Goal: Information Seeking & Learning: Learn about a topic

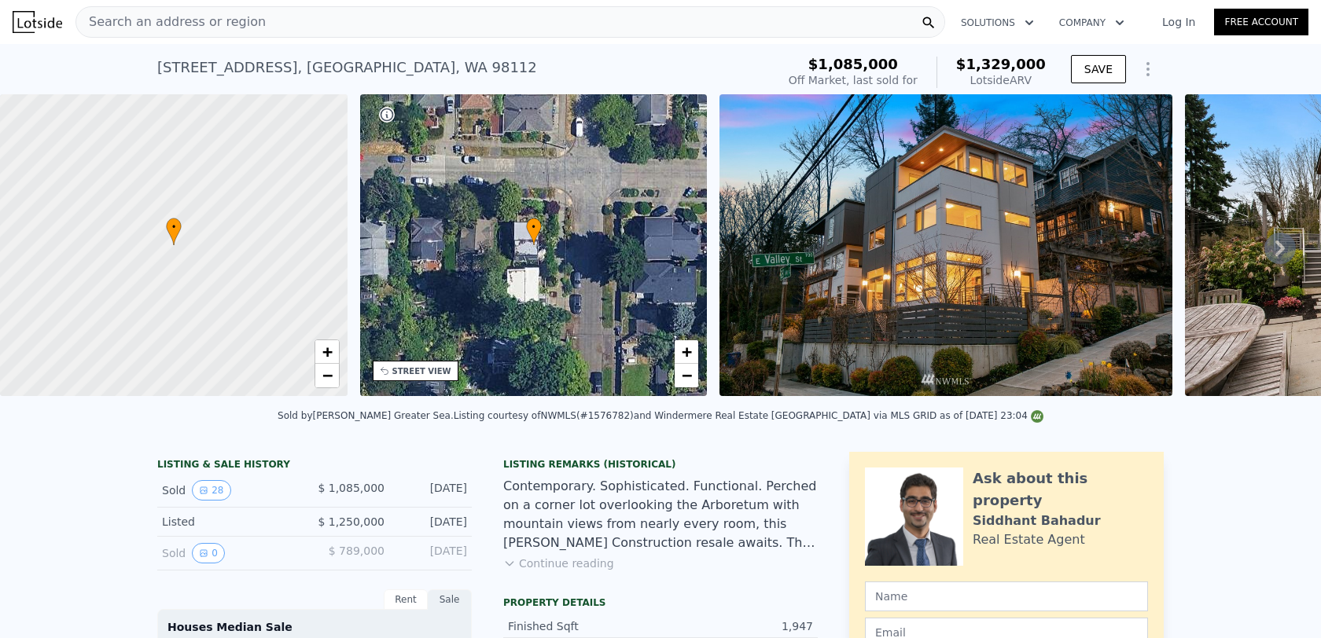
click at [242, 21] on span "Search an address or region" at bounding box center [170, 22] width 189 height 19
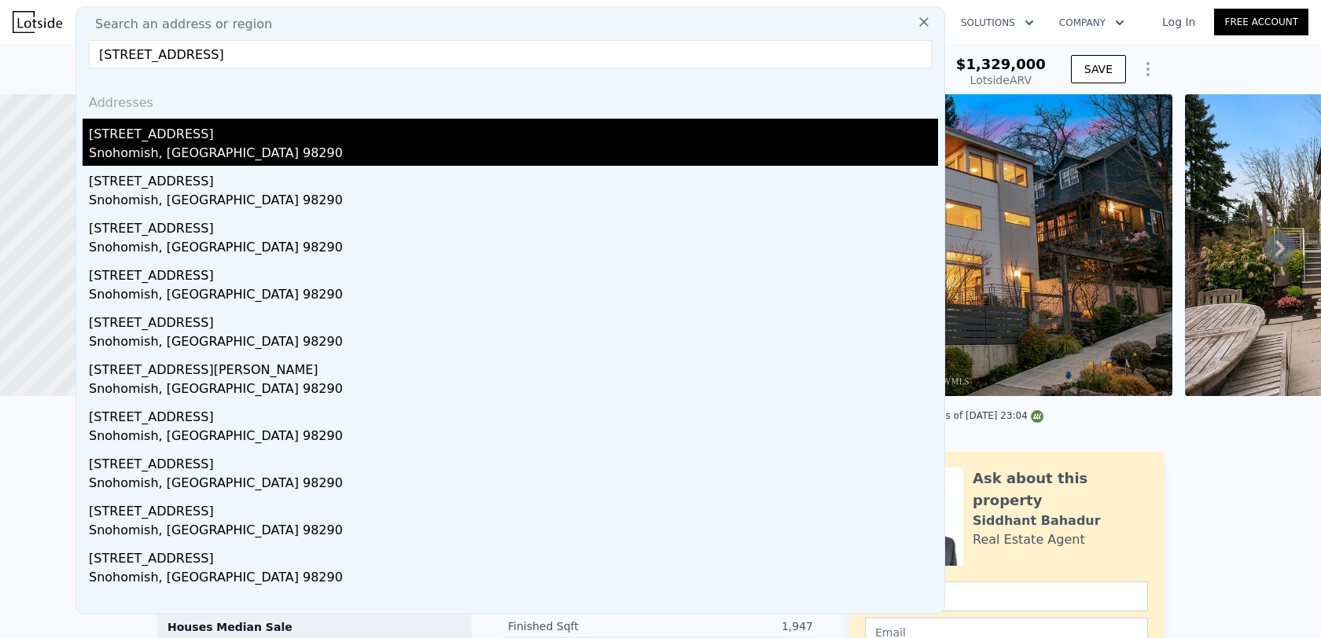
type input "[STREET_ADDRESS]"
click at [190, 134] on div "[STREET_ADDRESS]" at bounding box center [513, 131] width 849 height 25
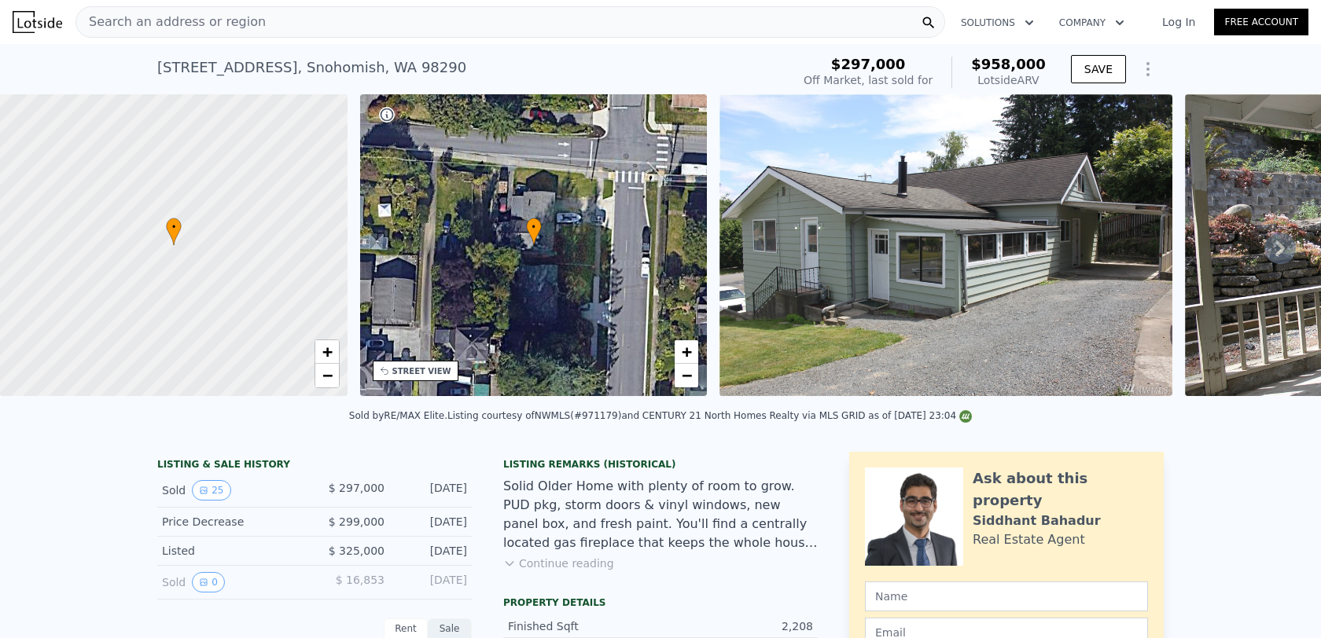
click at [1184, 24] on link "Log In" at bounding box center [1178, 22] width 71 height 16
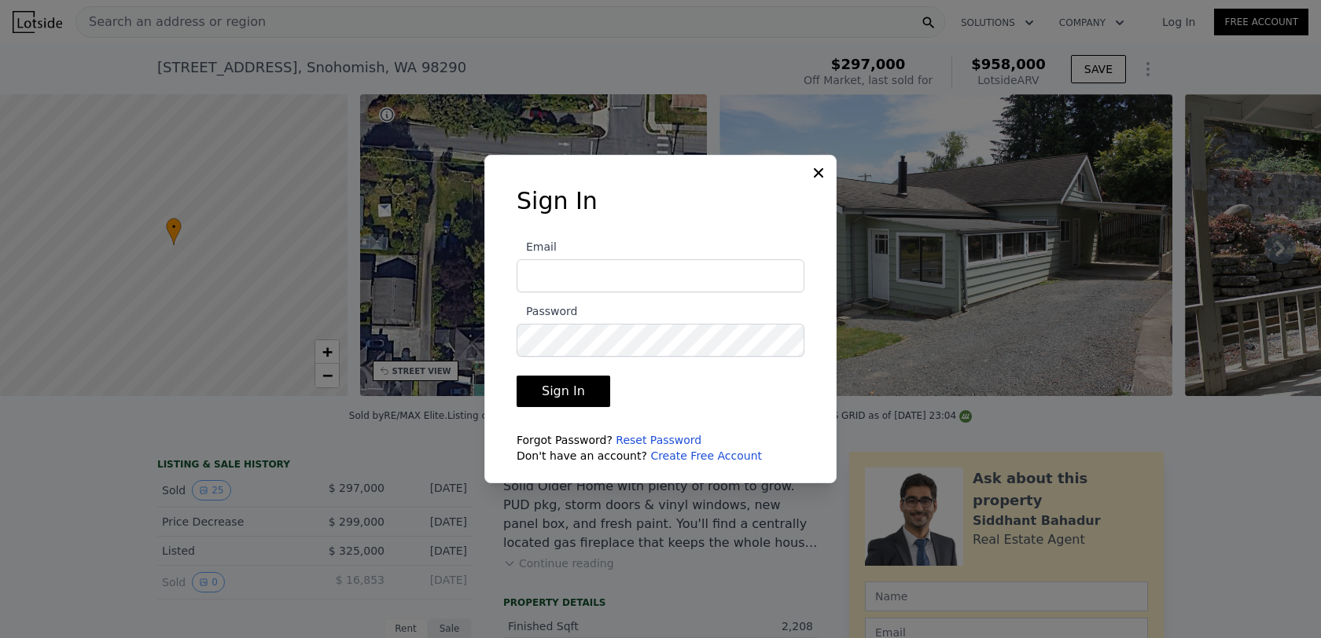
click at [691, 271] on input "Email" at bounding box center [660, 275] width 288 height 33
type input "[EMAIL_ADDRESS][DOMAIN_NAME]"
click at [579, 381] on button "Sign In" at bounding box center [563, 391] width 94 height 31
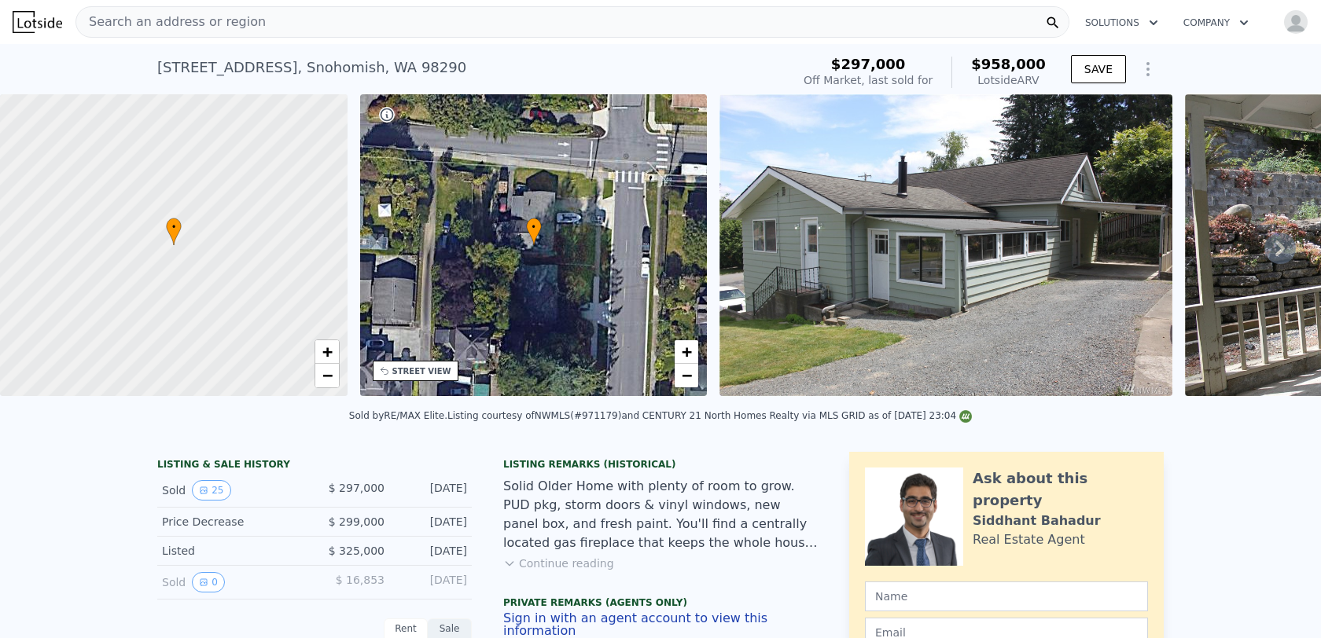
click at [504, 262] on div "• + −" at bounding box center [533, 245] width 347 height 302
click at [623, 309] on div "• + −" at bounding box center [533, 245] width 347 height 302
click at [1288, 242] on icon at bounding box center [1279, 248] width 31 height 31
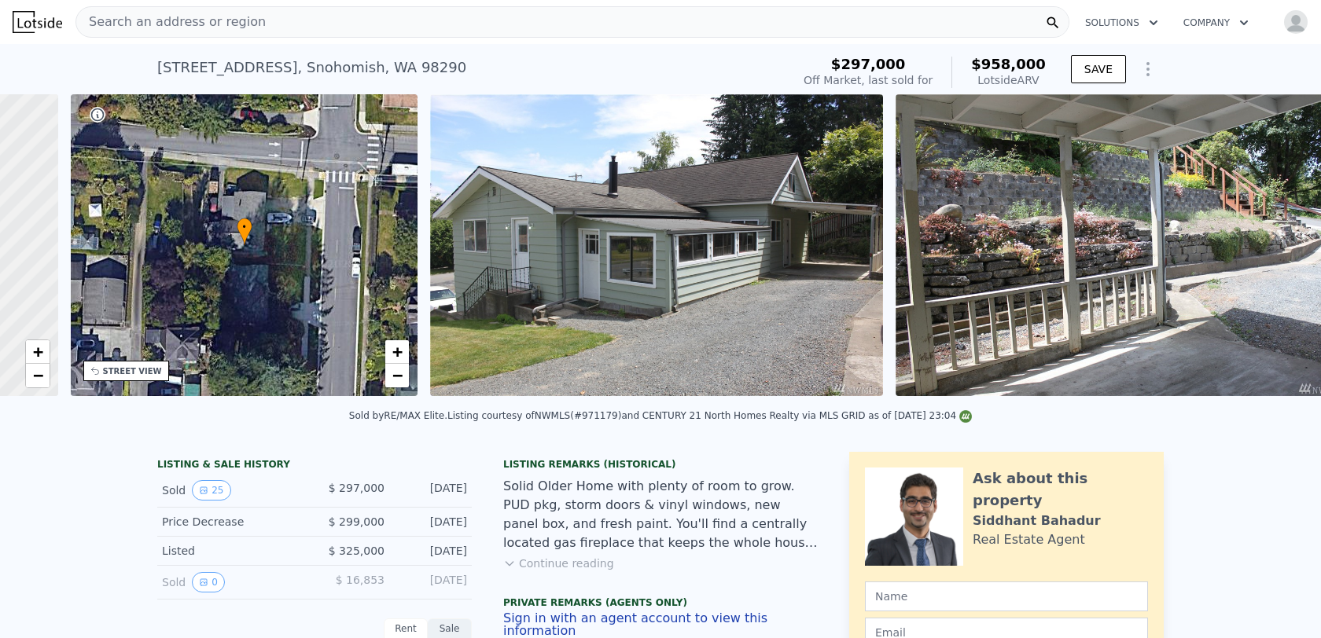
scroll to position [0, 366]
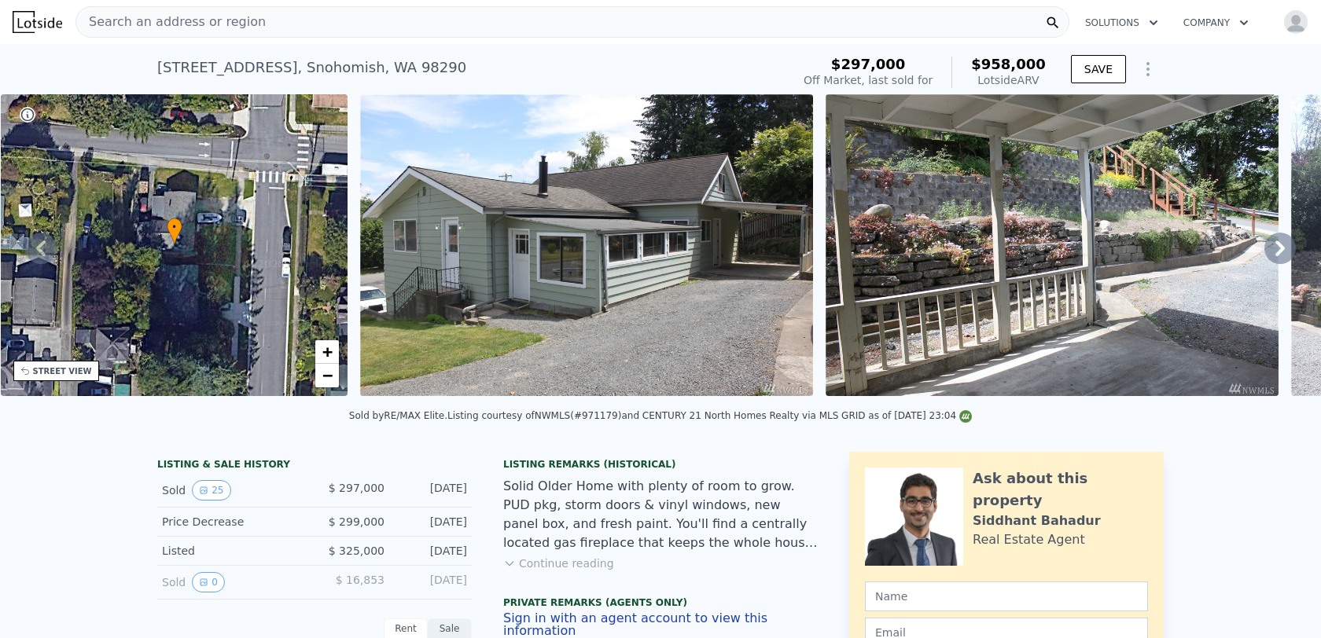
click at [1281, 253] on icon at bounding box center [1279, 248] width 31 height 31
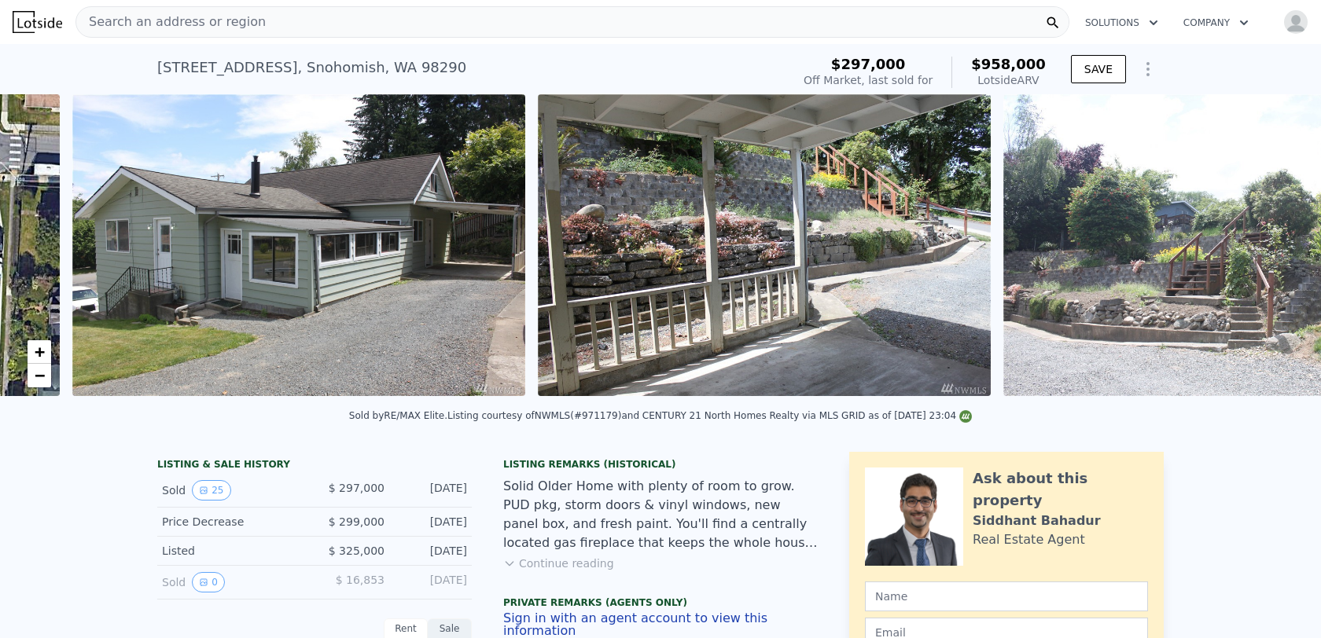
scroll to position [0, 719]
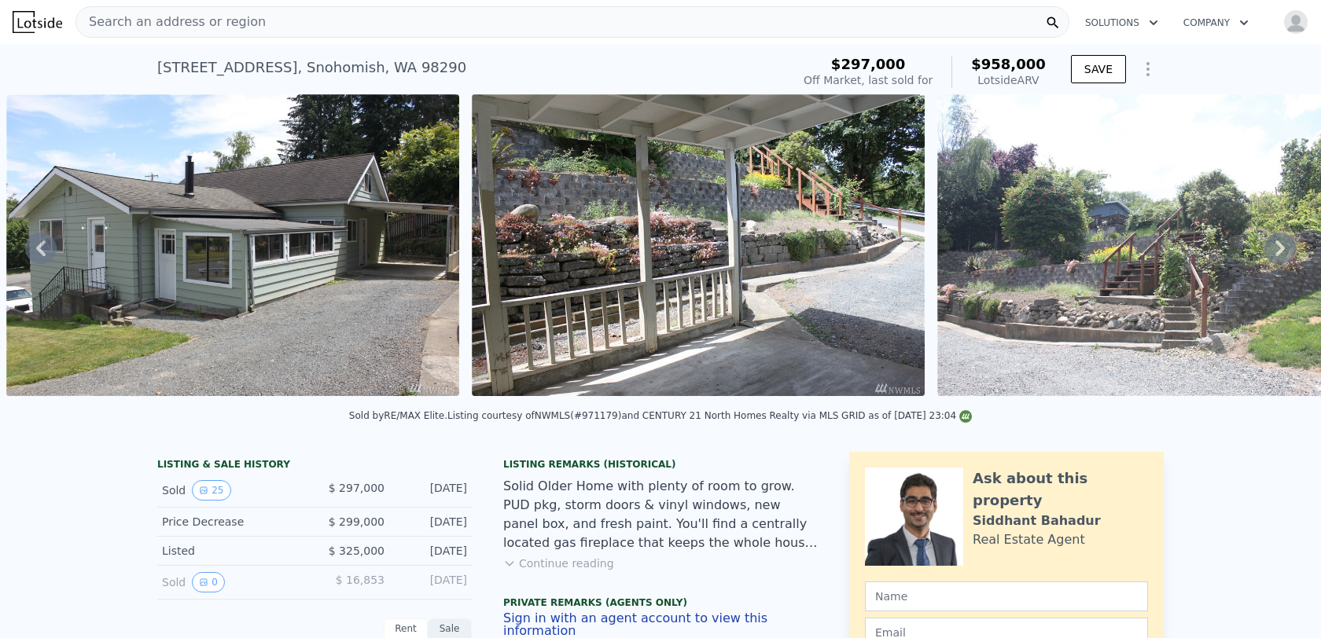
click at [1281, 255] on icon at bounding box center [1279, 248] width 31 height 31
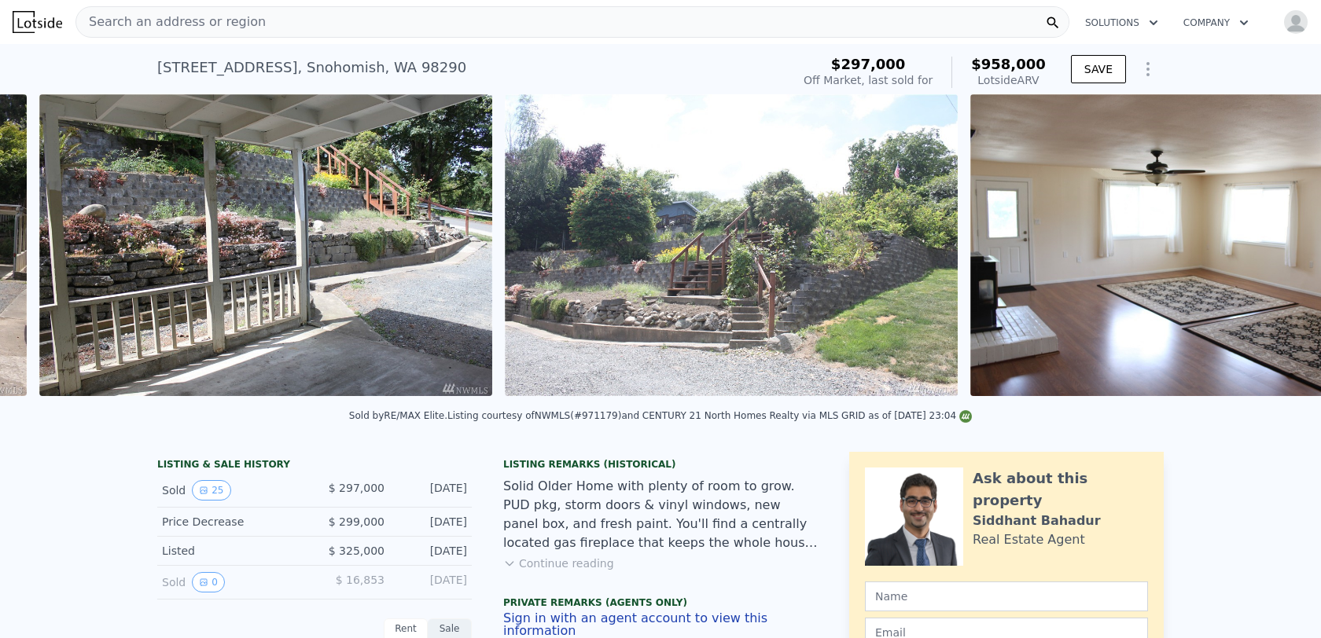
scroll to position [0, 1185]
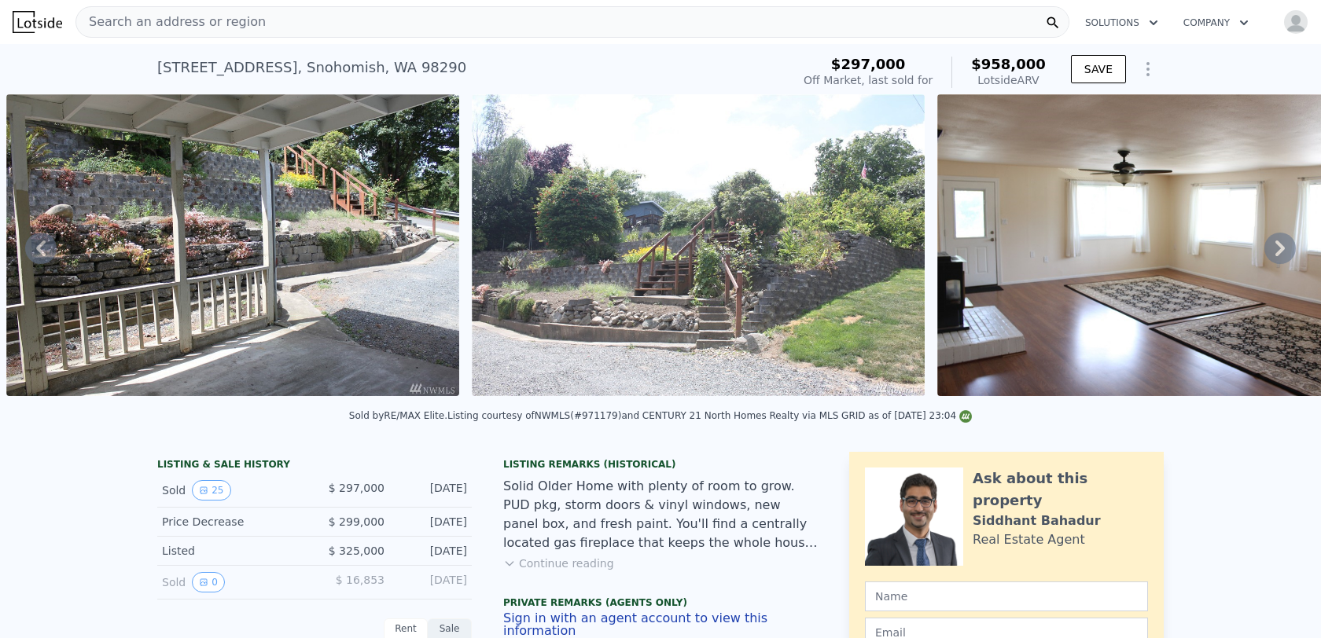
click at [1286, 245] on icon at bounding box center [1279, 248] width 31 height 31
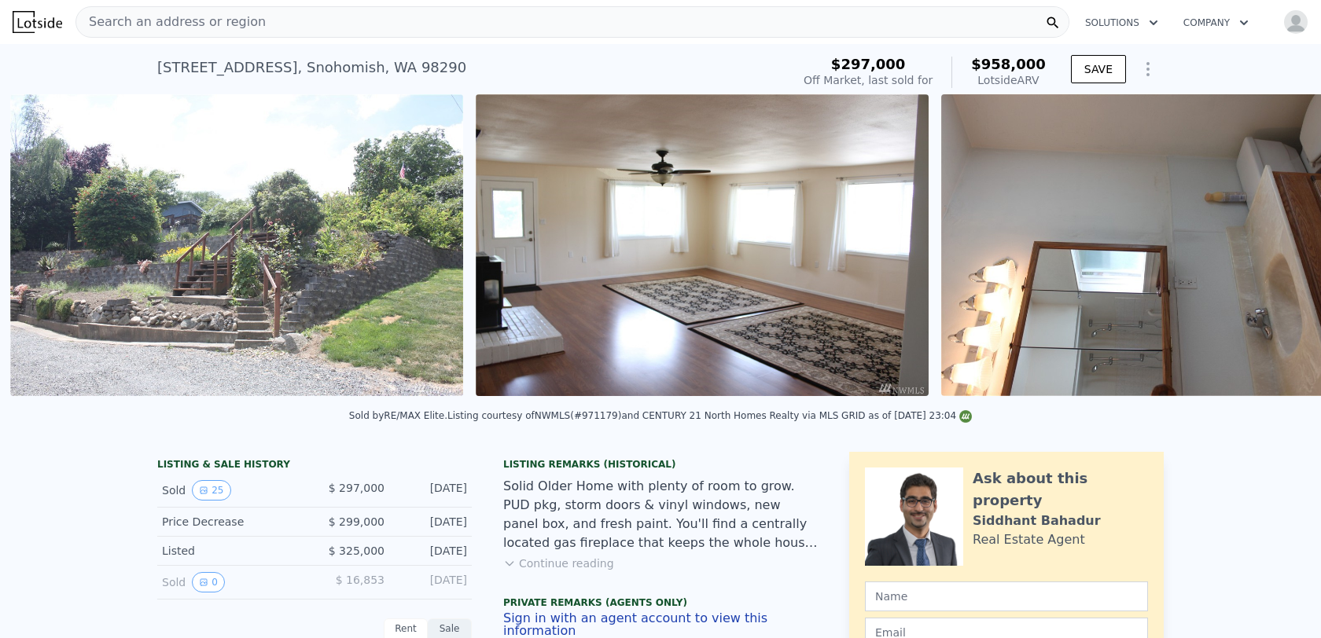
scroll to position [0, 1650]
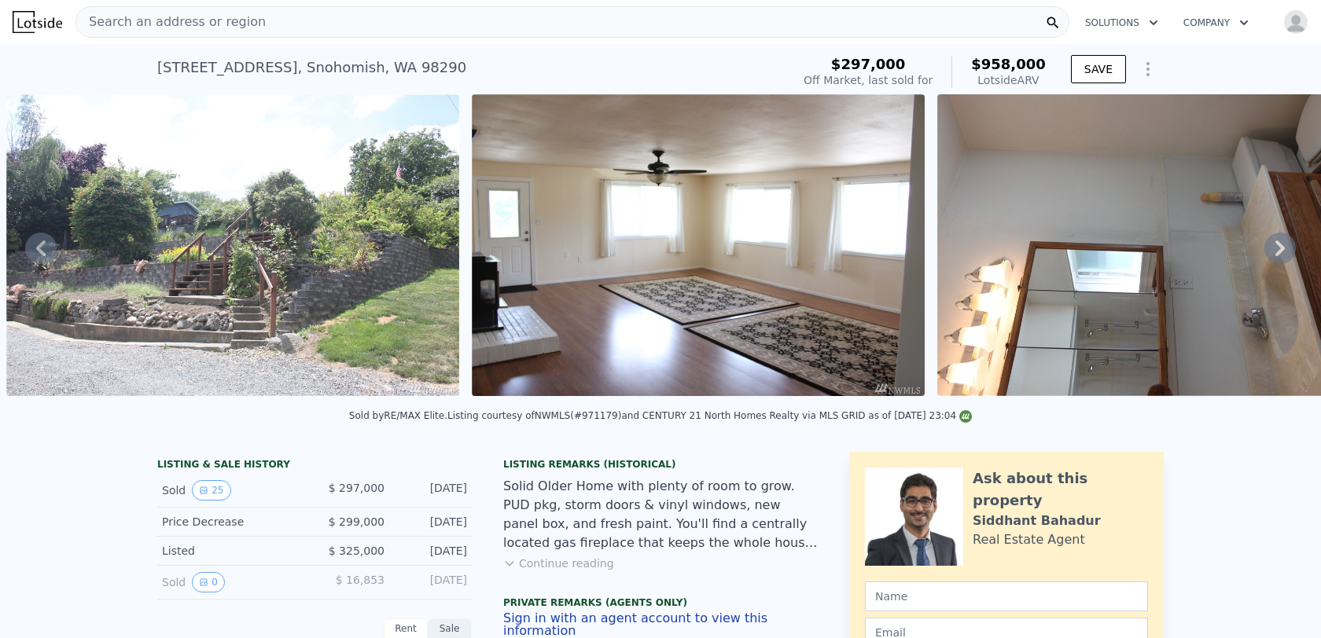
click at [1287, 245] on icon at bounding box center [1279, 248] width 31 height 31
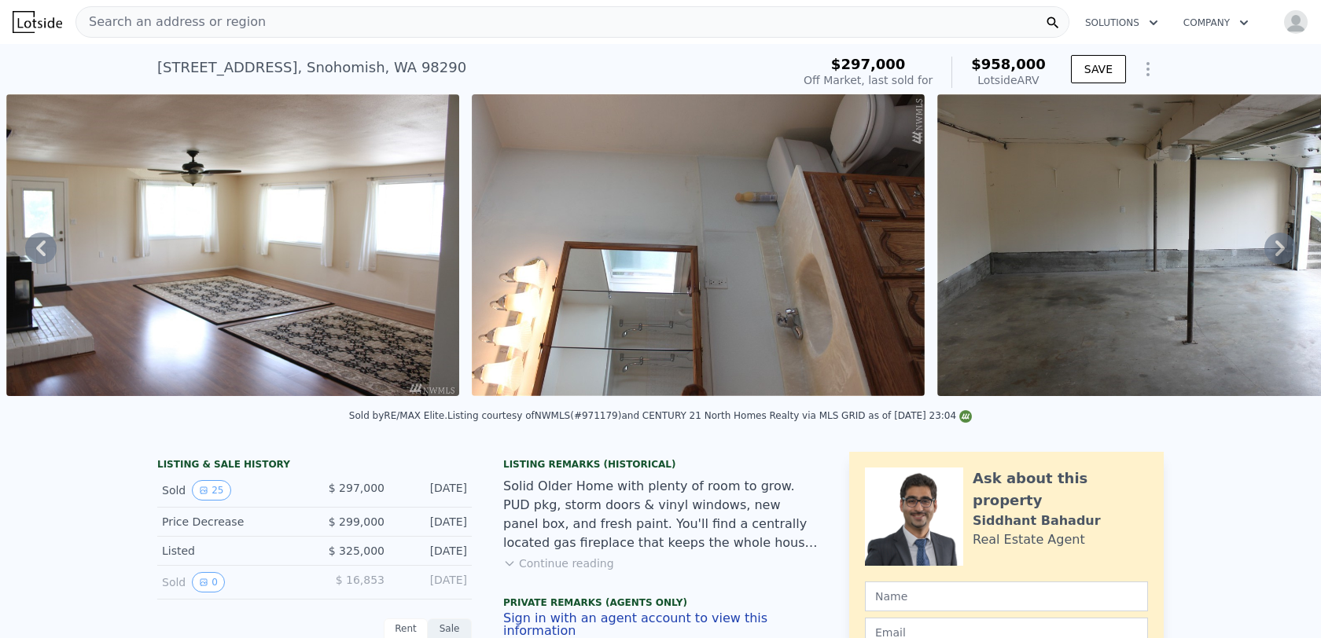
click at [1287, 245] on icon at bounding box center [1279, 248] width 31 height 31
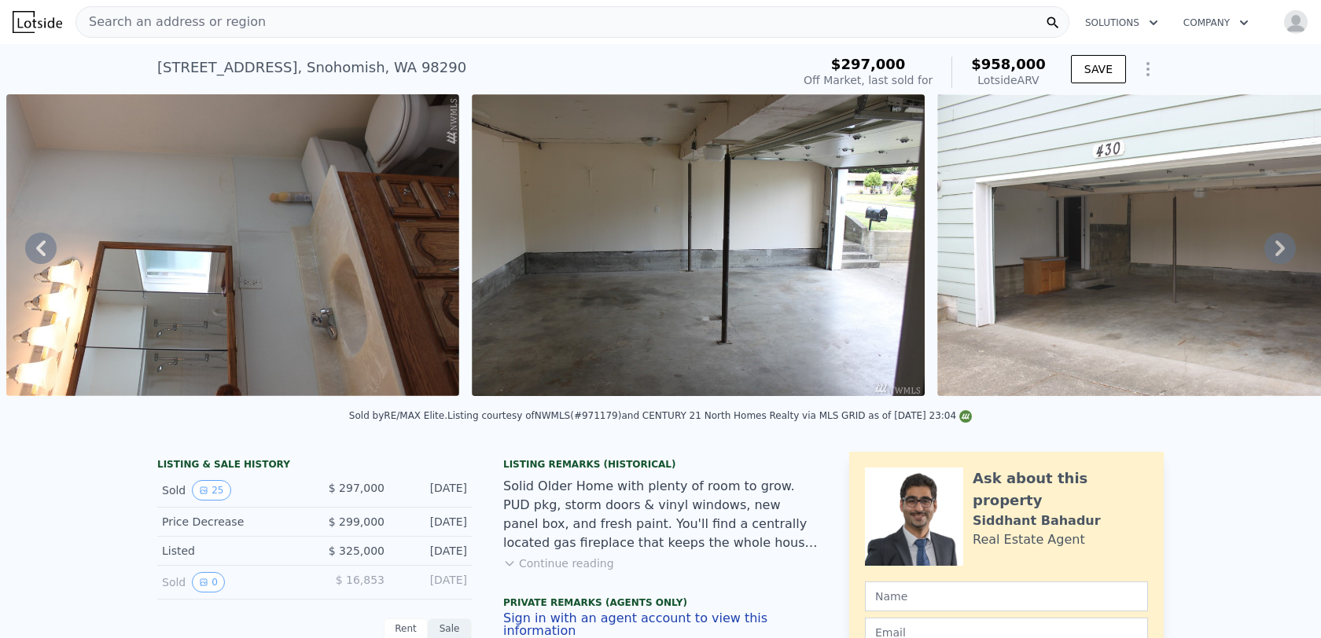
click at [1287, 245] on icon at bounding box center [1279, 248] width 31 height 31
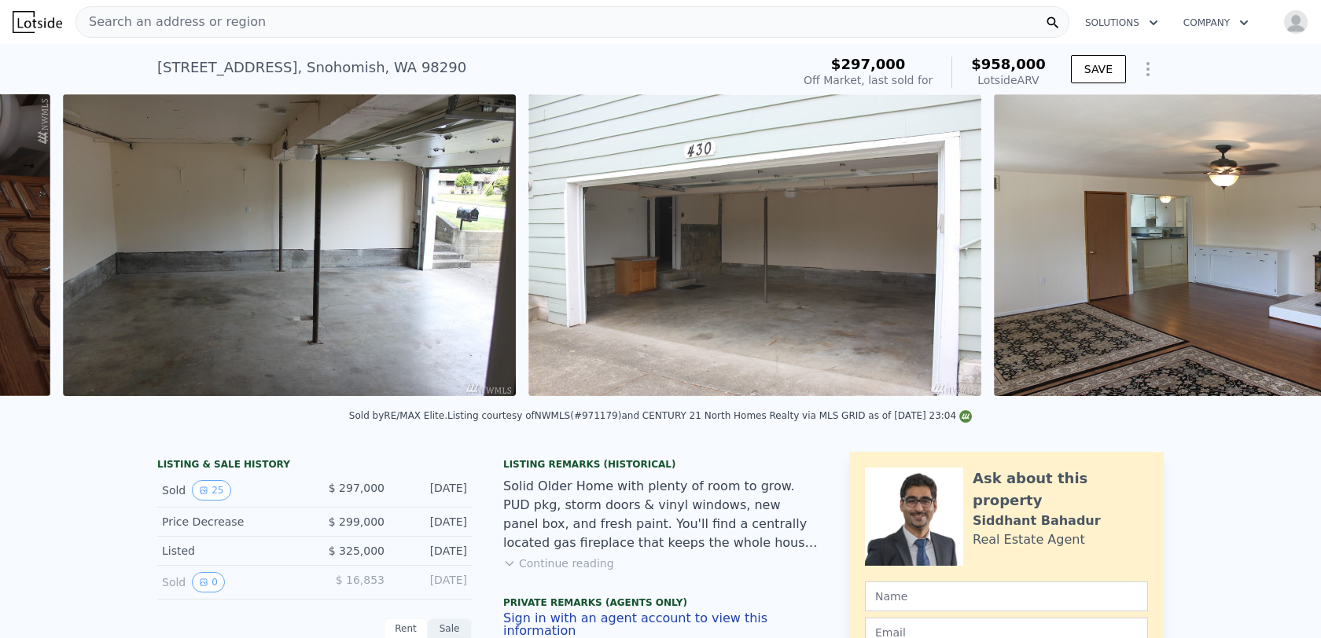
scroll to position [0, 3046]
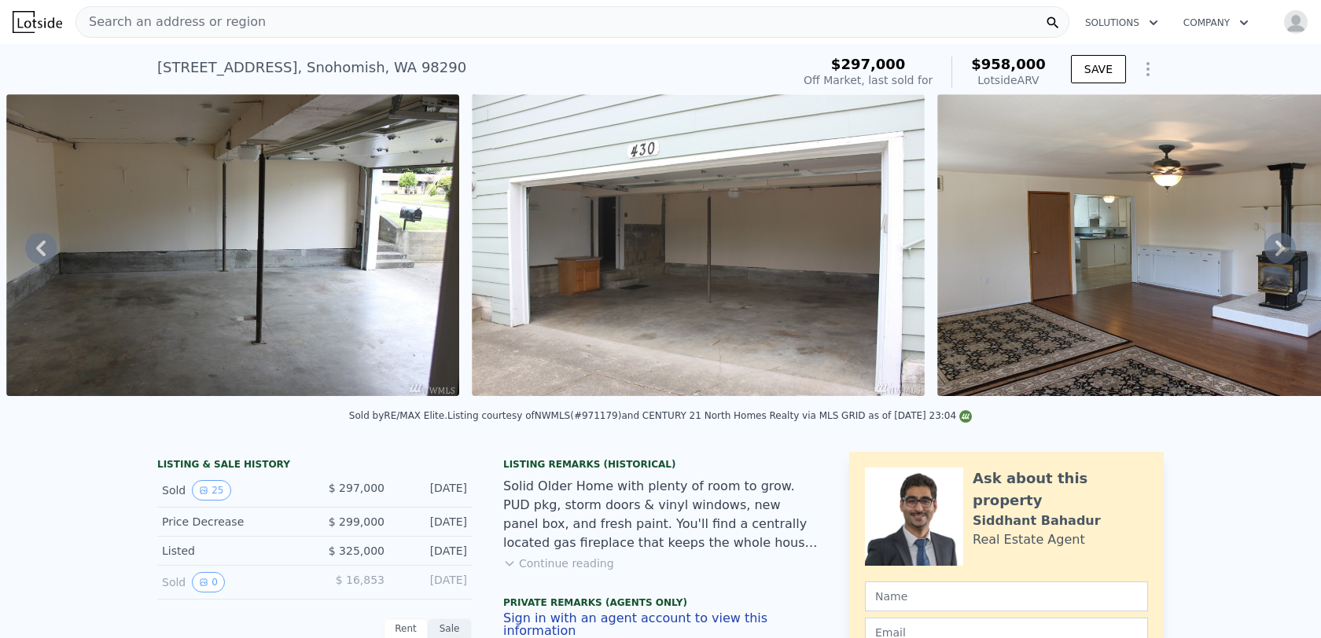
click at [1287, 245] on div "• + − • + − STREET VIEW Loading... SATELLITE VIEW" at bounding box center [660, 247] width 1321 height 307
click at [1287, 245] on icon at bounding box center [1279, 248] width 31 height 31
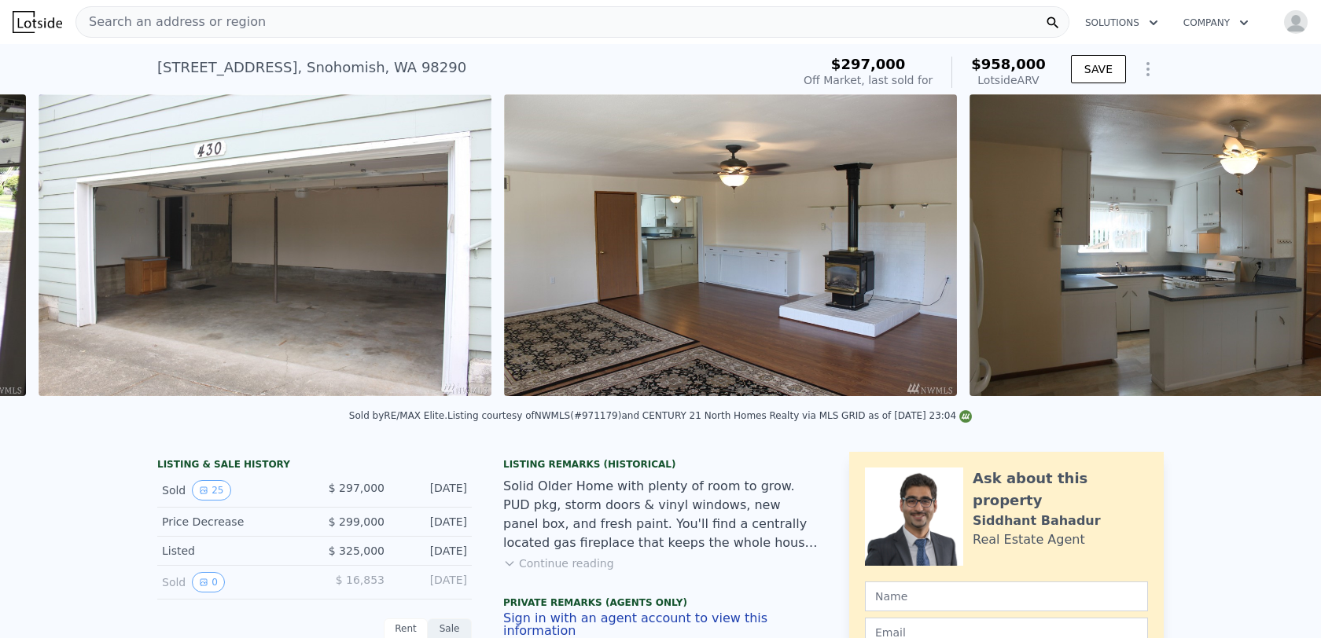
scroll to position [0, 3511]
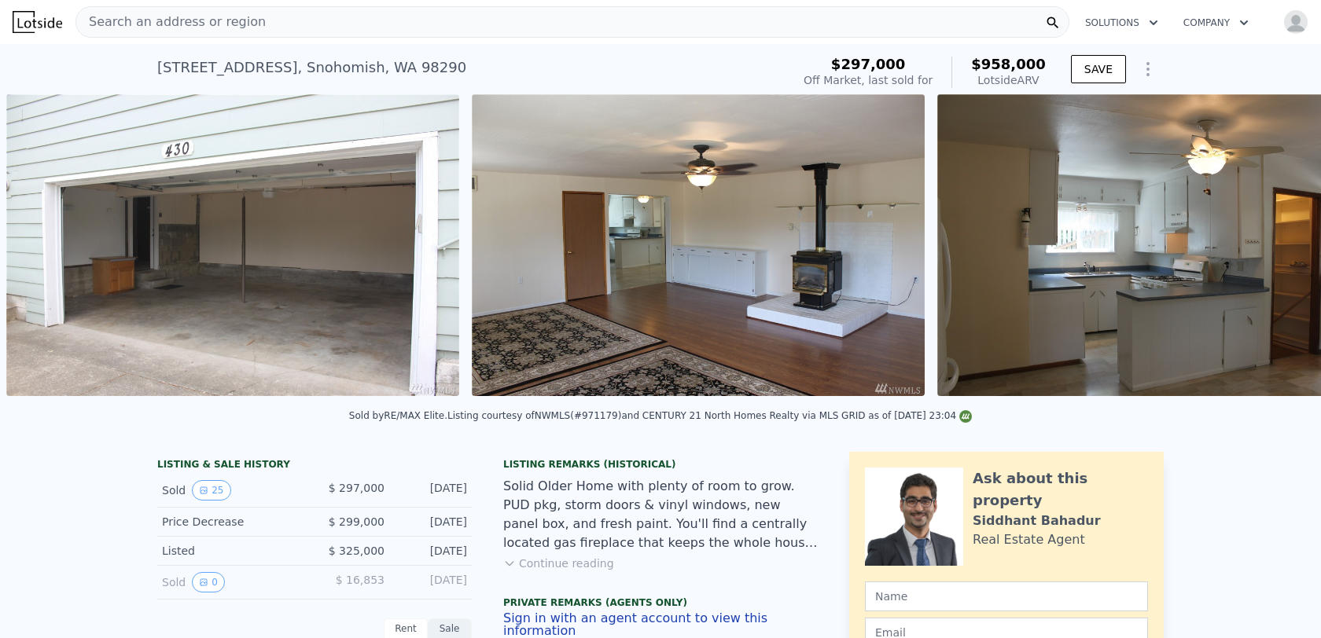
click at [1287, 245] on div "• + − • + − STREET VIEW Loading... SATELLITE VIEW" at bounding box center [660, 247] width 1321 height 307
click at [1280, 244] on icon at bounding box center [1279, 249] width 9 height 16
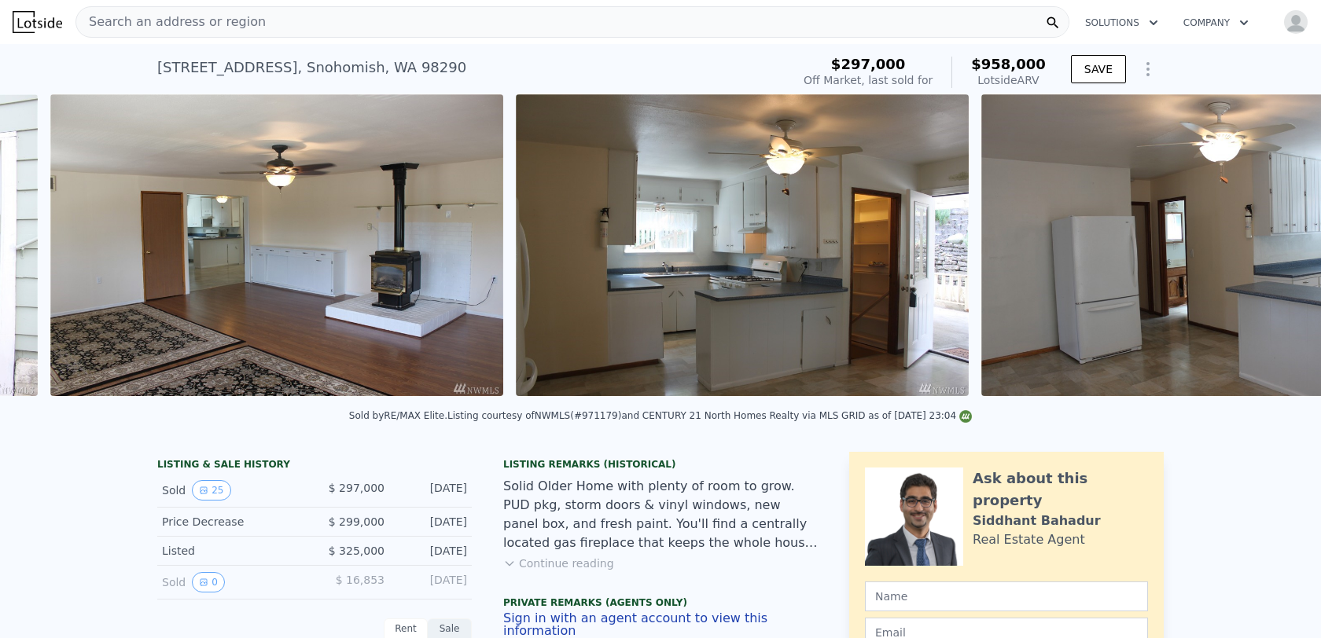
scroll to position [0, 3977]
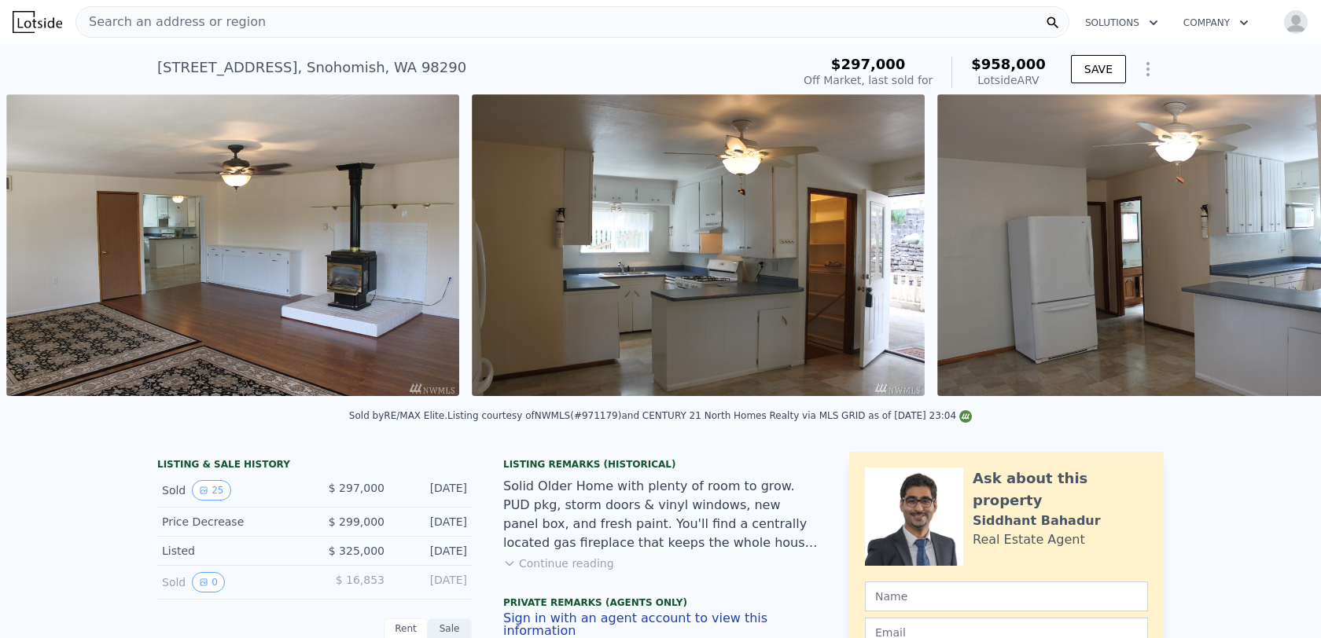
click at [1280, 244] on div "• + − • + − STREET VIEW Loading... SATELLITE VIEW" at bounding box center [660, 247] width 1321 height 307
click at [1280, 244] on icon at bounding box center [1279, 249] width 9 height 16
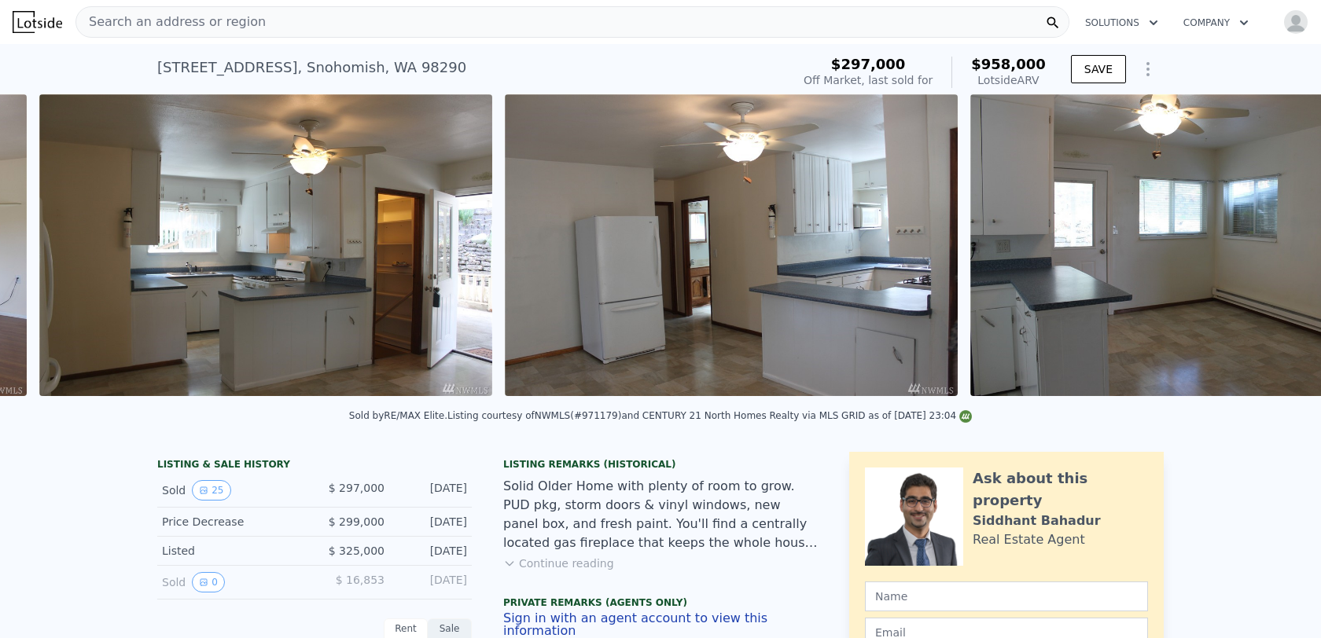
scroll to position [0, 4442]
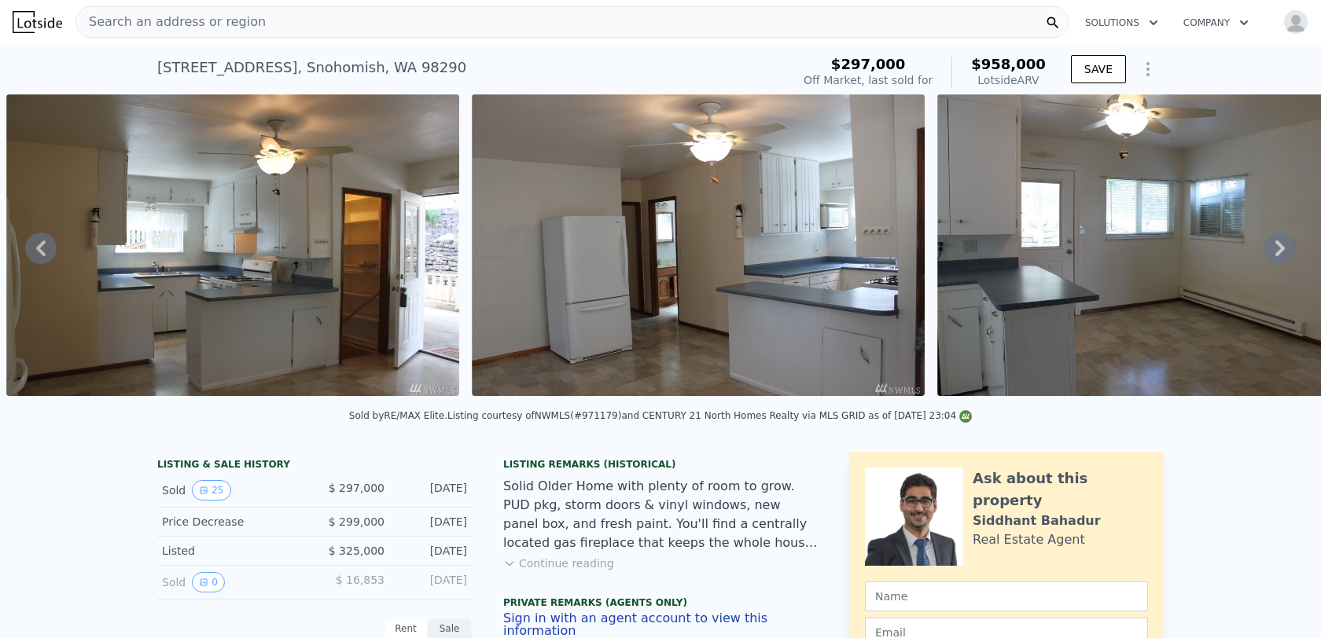
click at [1280, 244] on icon at bounding box center [1279, 249] width 9 height 16
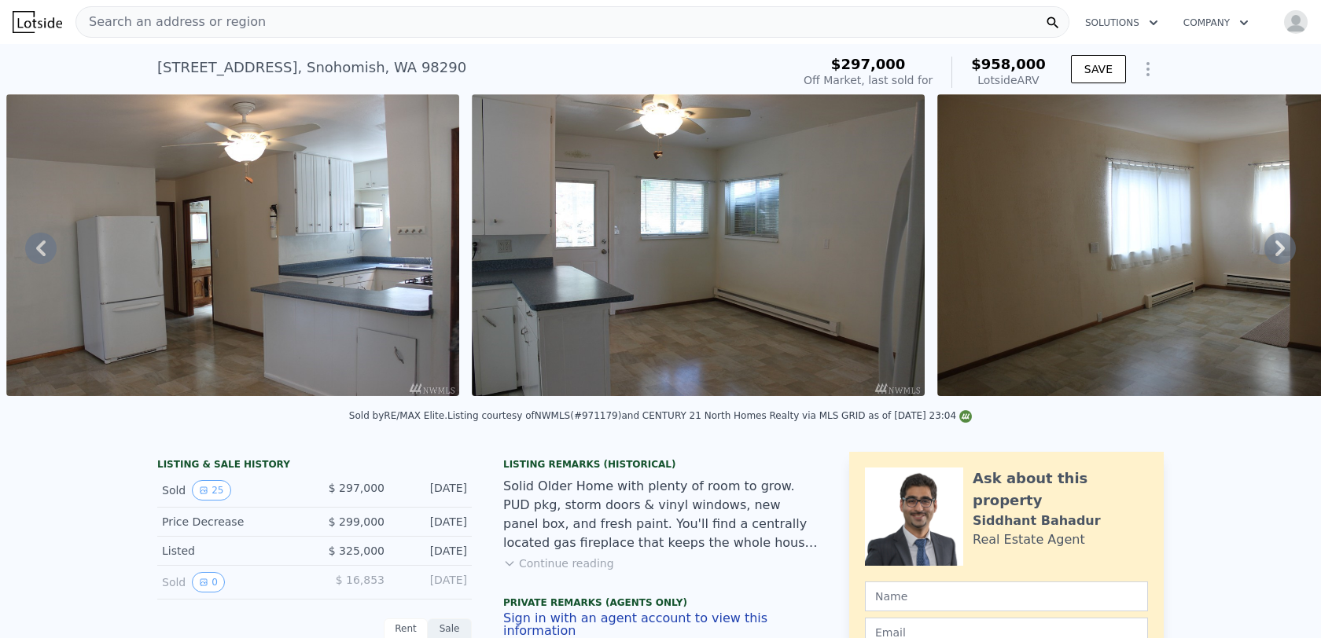
click at [1280, 244] on icon at bounding box center [1279, 249] width 9 height 16
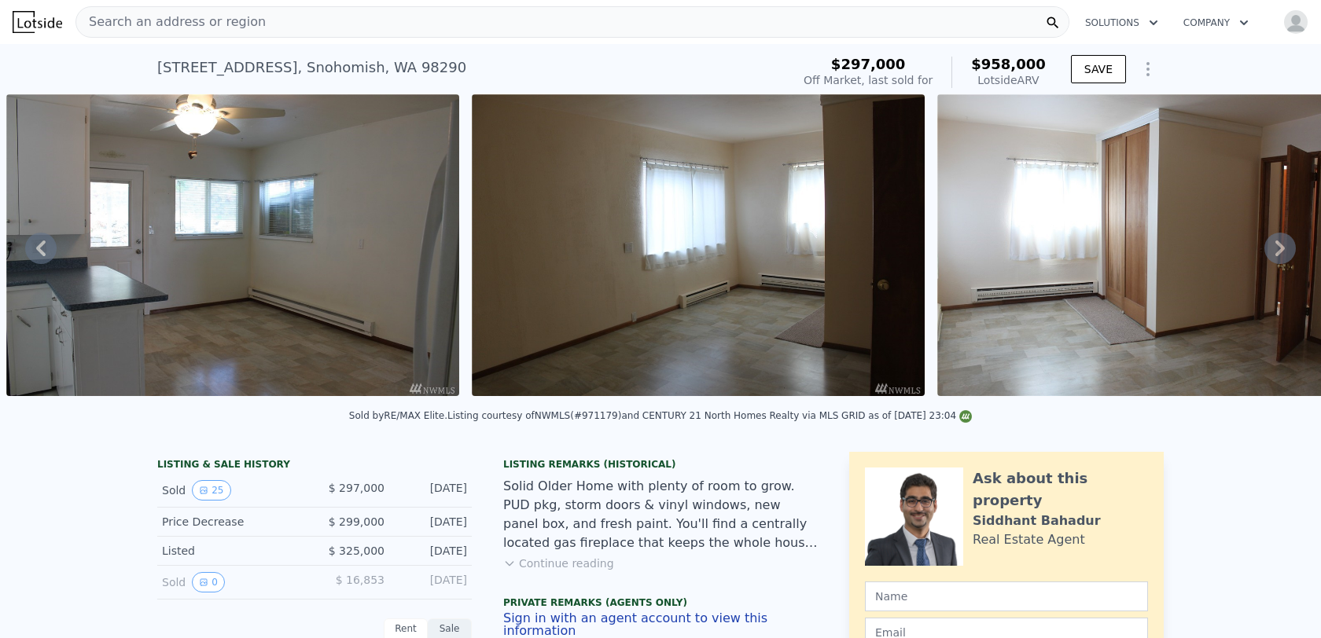
click at [1280, 244] on icon at bounding box center [1279, 249] width 9 height 16
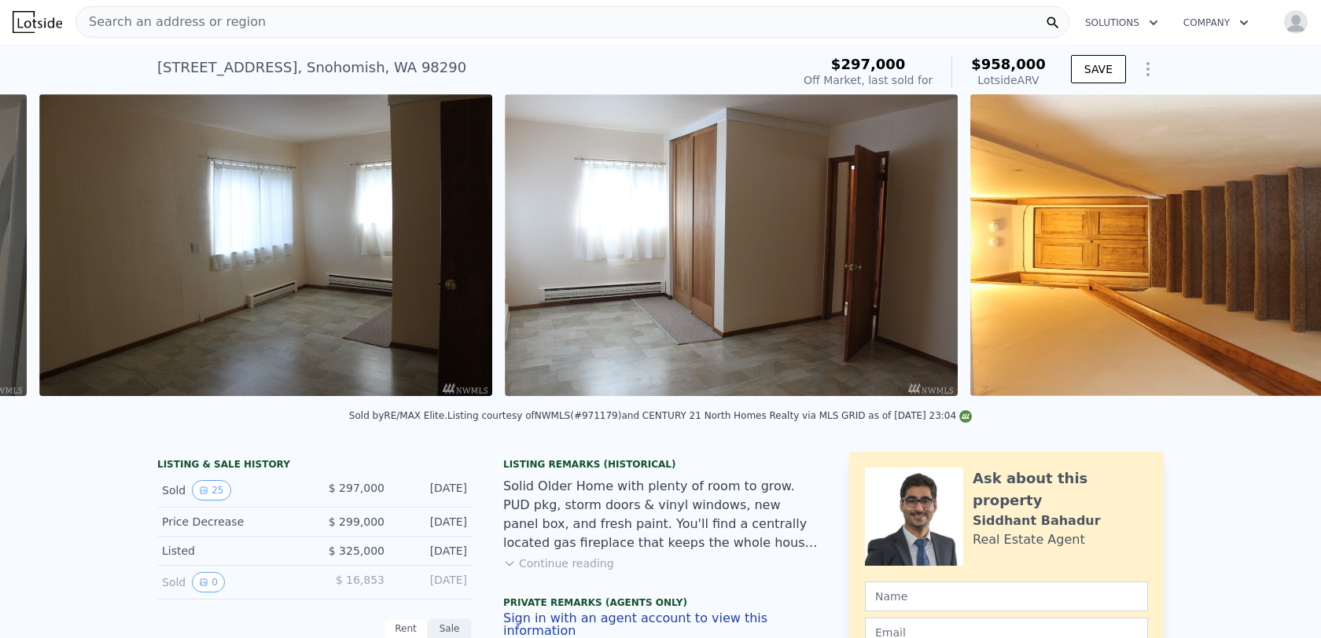
scroll to position [0, 5838]
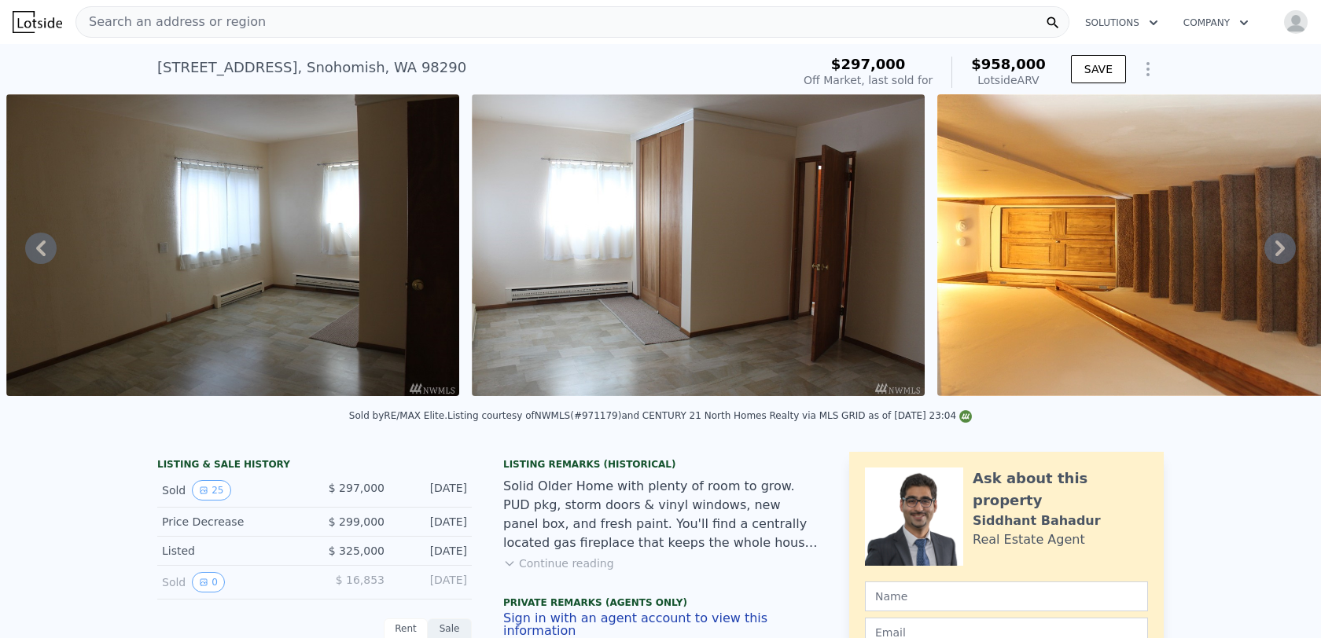
click at [1280, 244] on icon at bounding box center [1279, 249] width 9 height 16
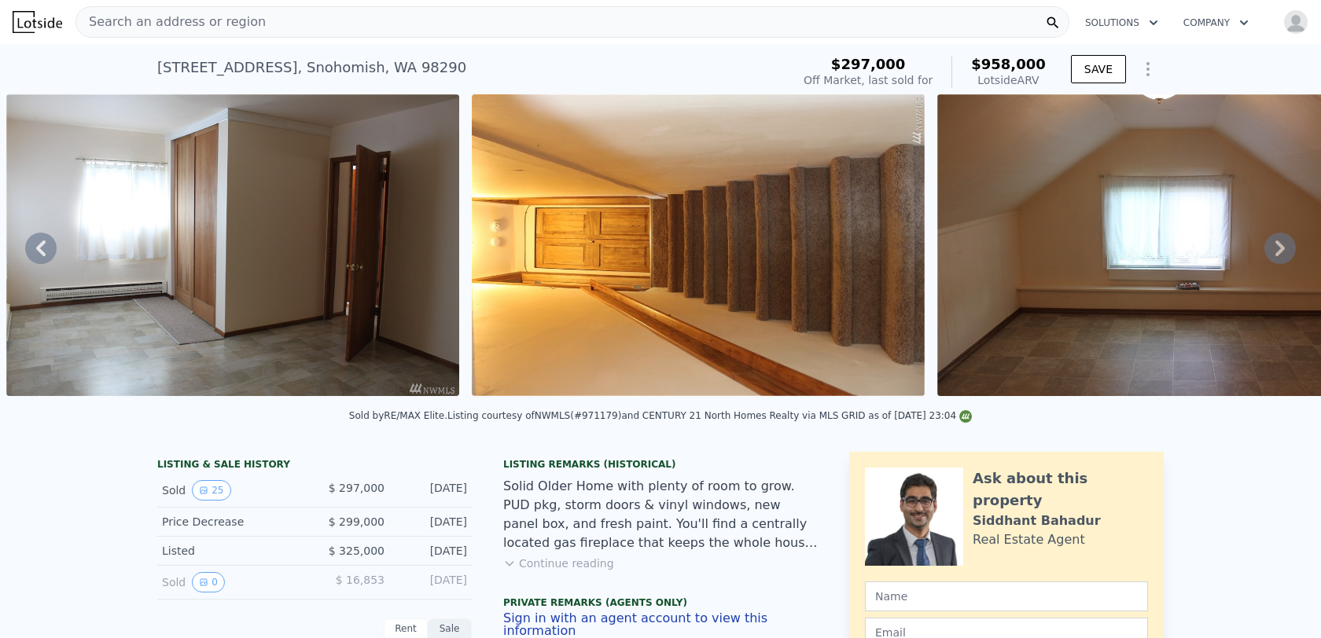
click at [1280, 244] on icon at bounding box center [1279, 249] width 9 height 16
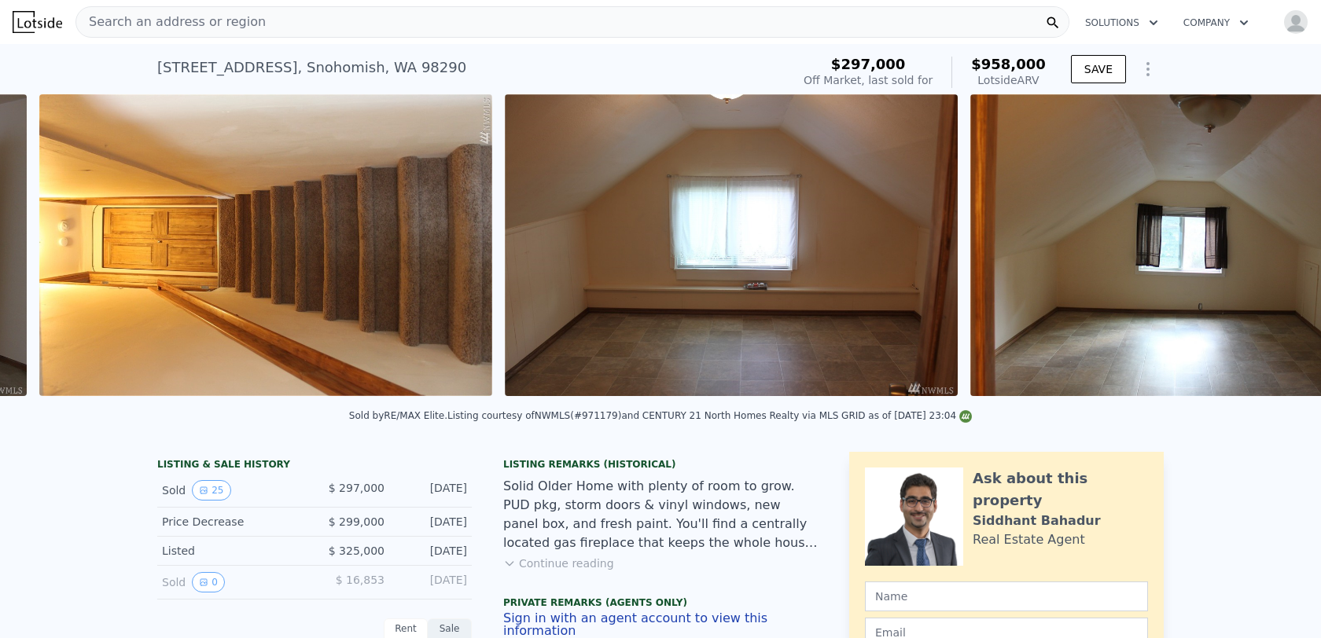
scroll to position [0, 6769]
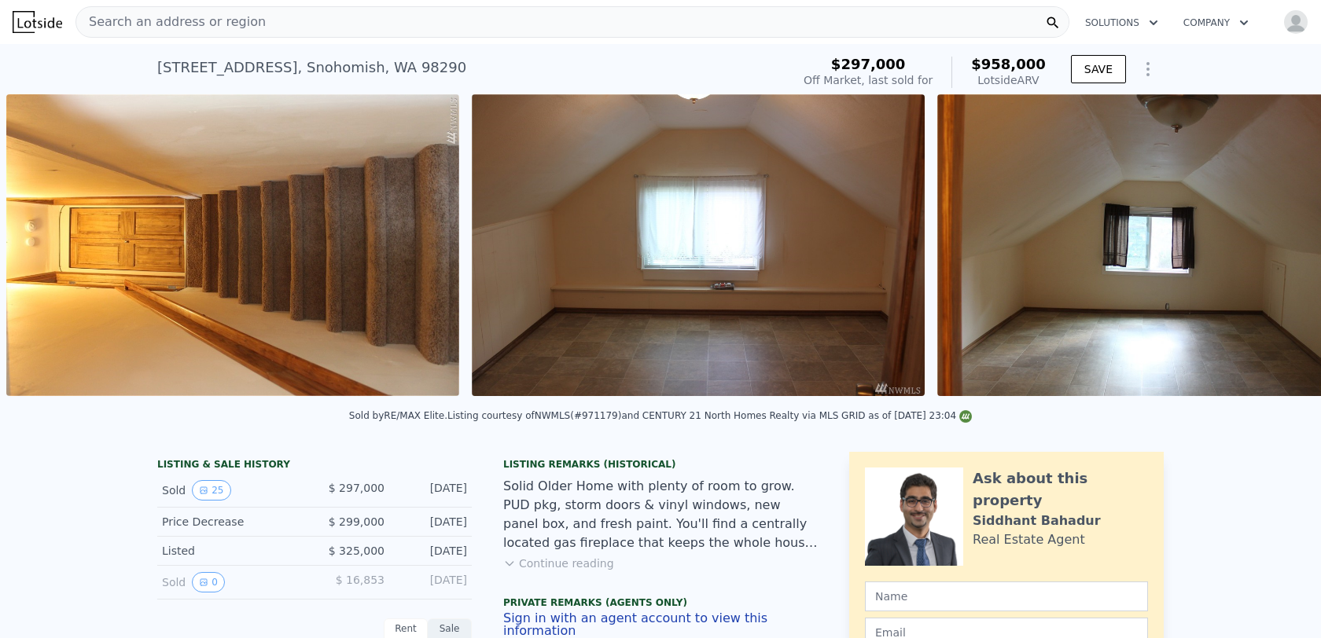
click at [1280, 244] on div "• + − • + − STREET VIEW Loading... SATELLITE VIEW" at bounding box center [660, 247] width 1321 height 307
click at [1280, 244] on icon at bounding box center [1279, 249] width 9 height 16
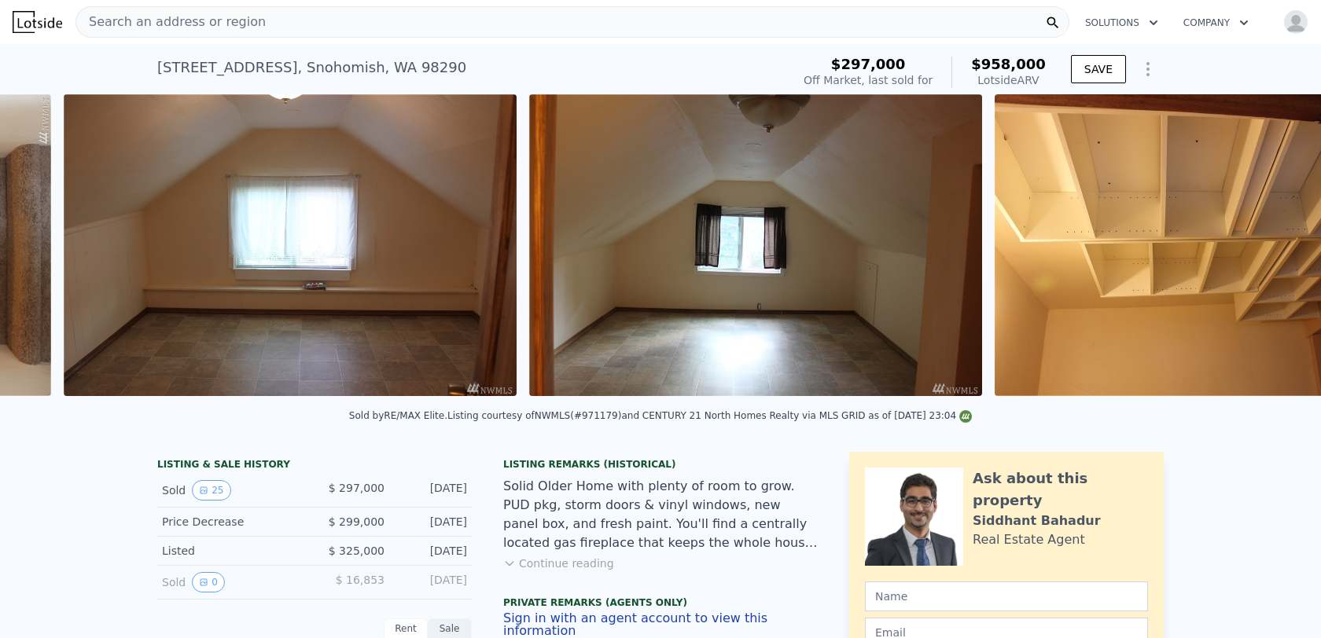
scroll to position [0, 7234]
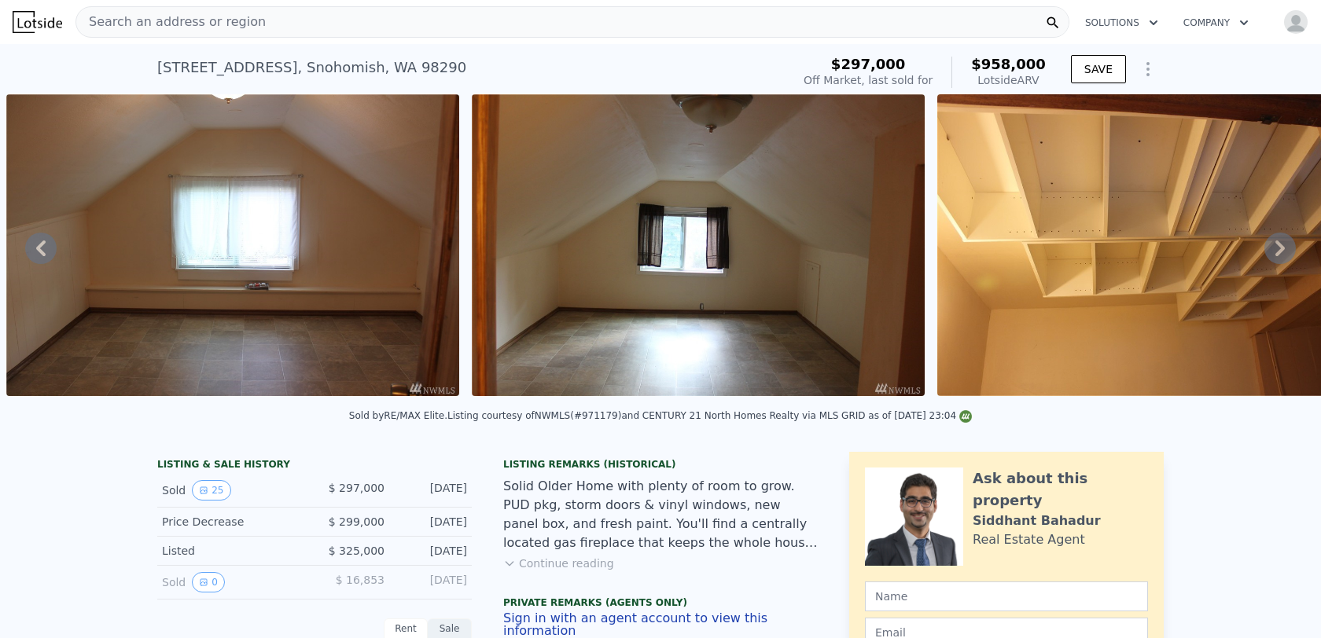
click at [1280, 244] on div "• + − • + − STREET VIEW Loading... SATELLITE VIEW" at bounding box center [660, 247] width 1321 height 307
click at [1280, 244] on icon at bounding box center [1279, 249] width 9 height 16
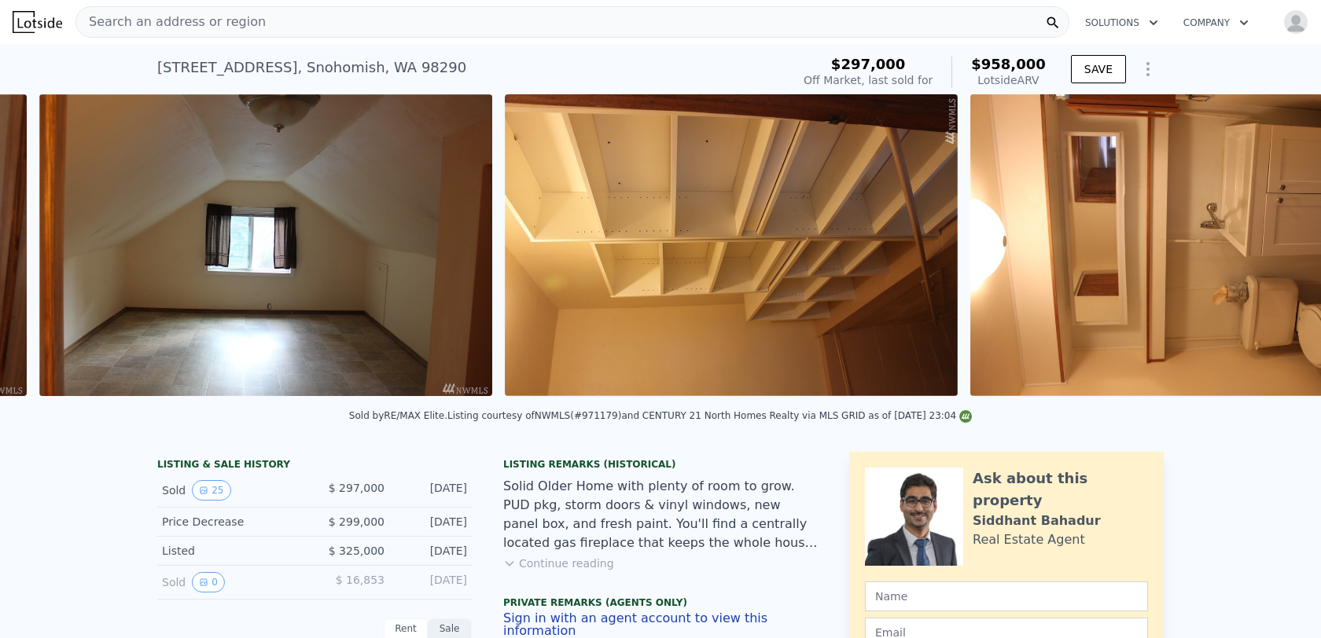
scroll to position [0, 7700]
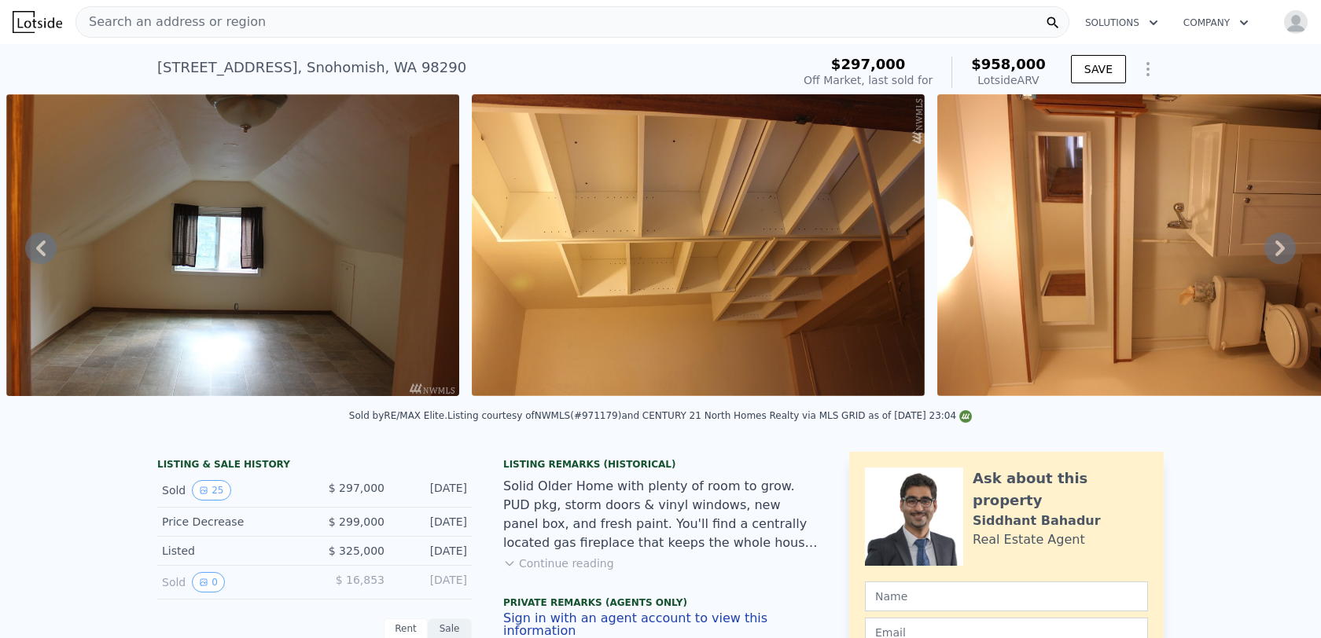
click at [1280, 244] on div "• + − • + − STREET VIEW Loading... SATELLITE VIEW" at bounding box center [660, 247] width 1321 height 307
click at [1280, 244] on icon at bounding box center [1279, 249] width 9 height 16
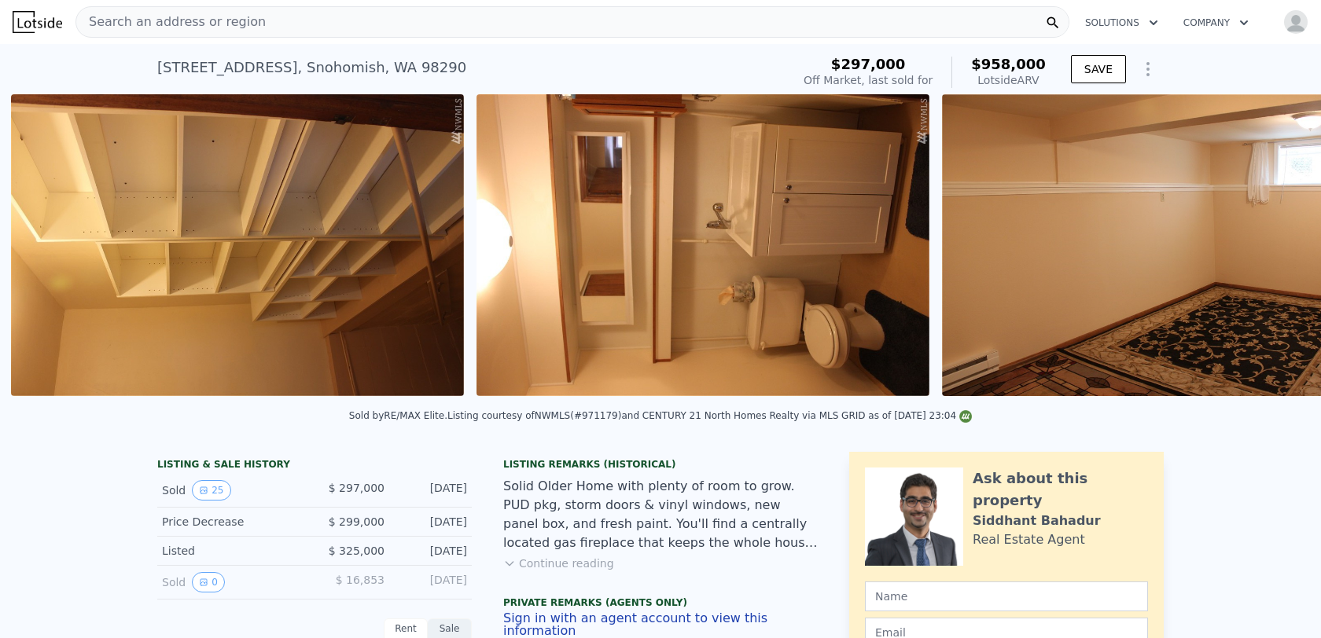
scroll to position [0, 8165]
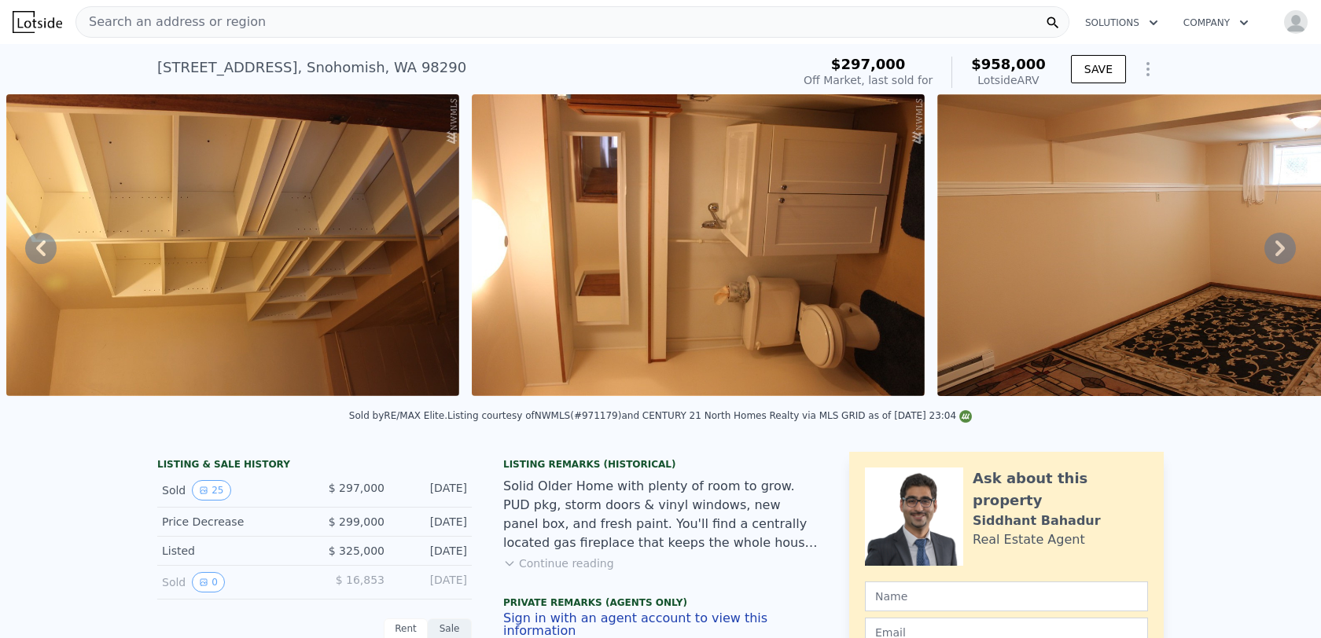
click at [1280, 244] on div "• + − • + − STREET VIEW Loading... SATELLITE VIEW" at bounding box center [660, 247] width 1321 height 307
click at [1278, 244] on icon at bounding box center [1279, 249] width 9 height 16
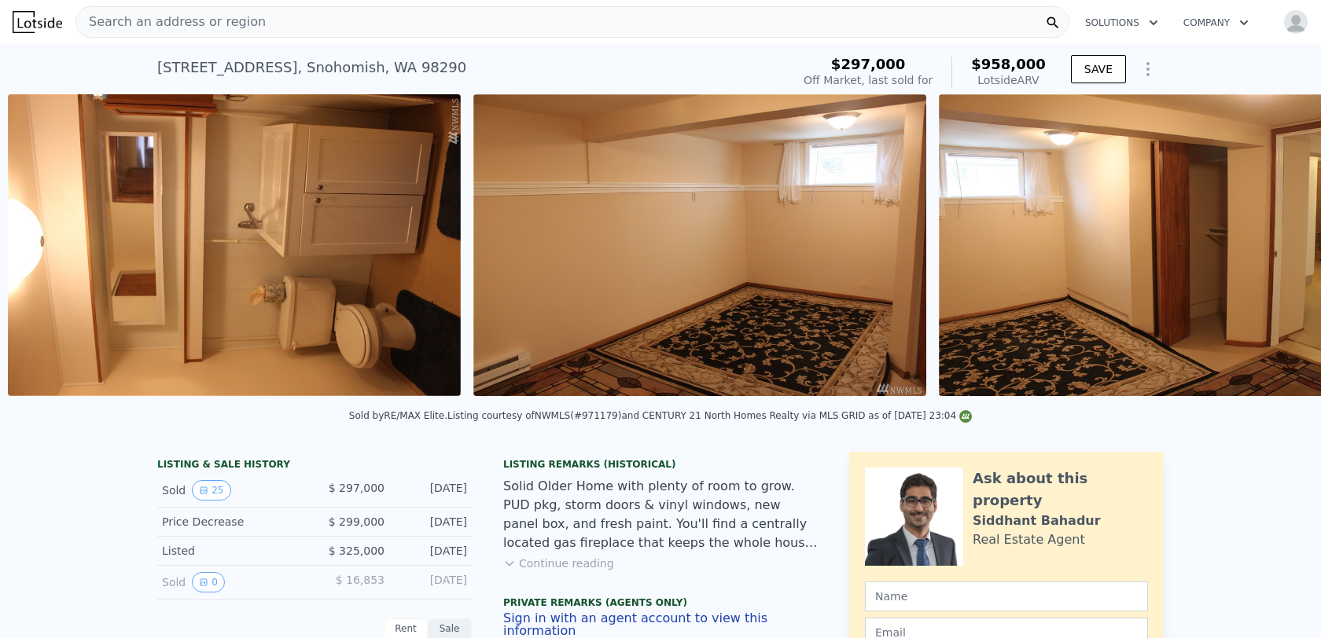
scroll to position [0, 8630]
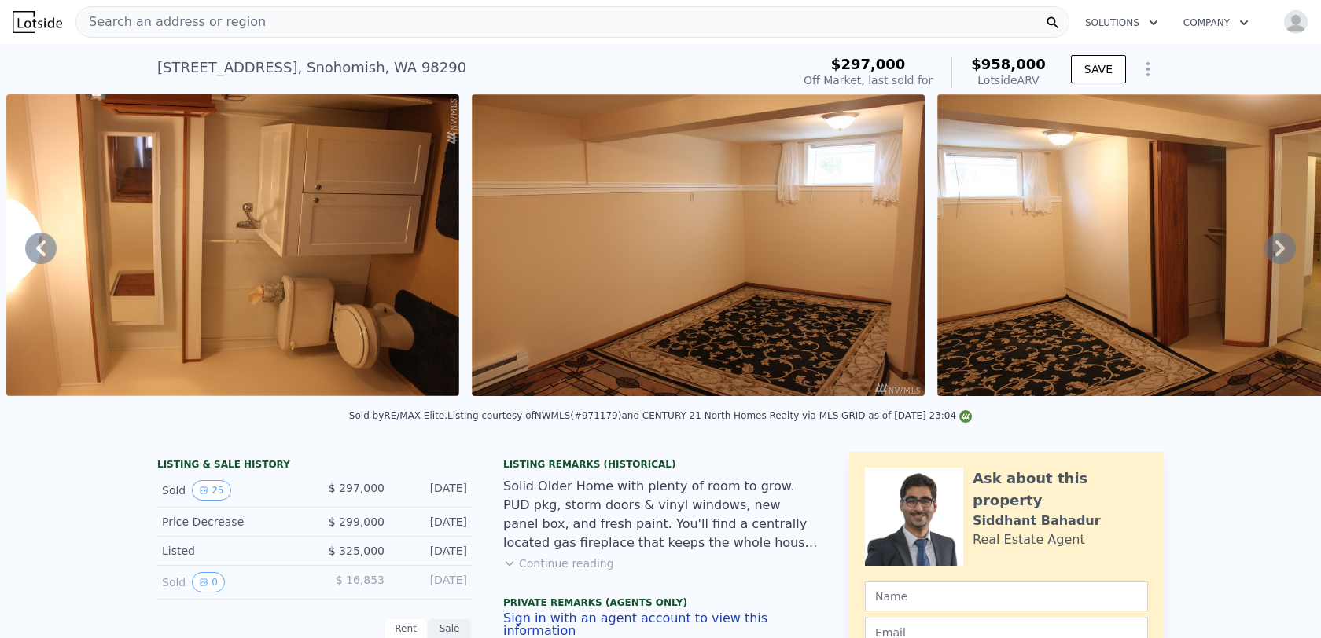
click at [1273, 244] on icon at bounding box center [1279, 248] width 31 height 31
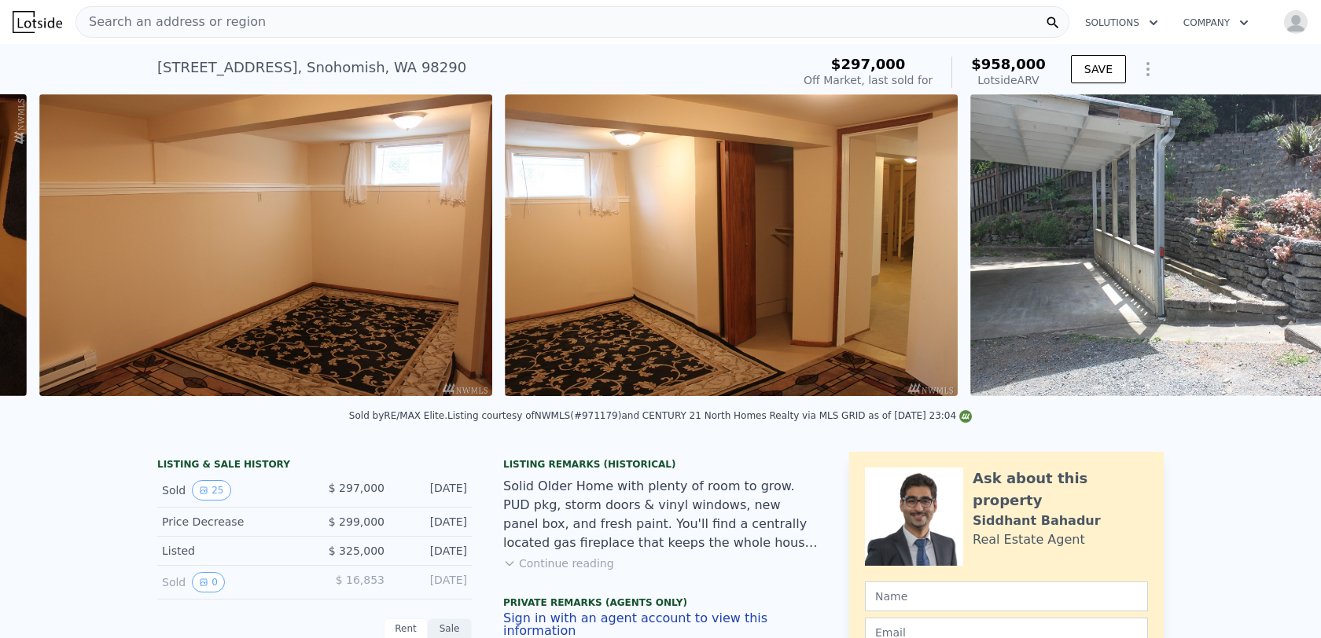
scroll to position [0, 9096]
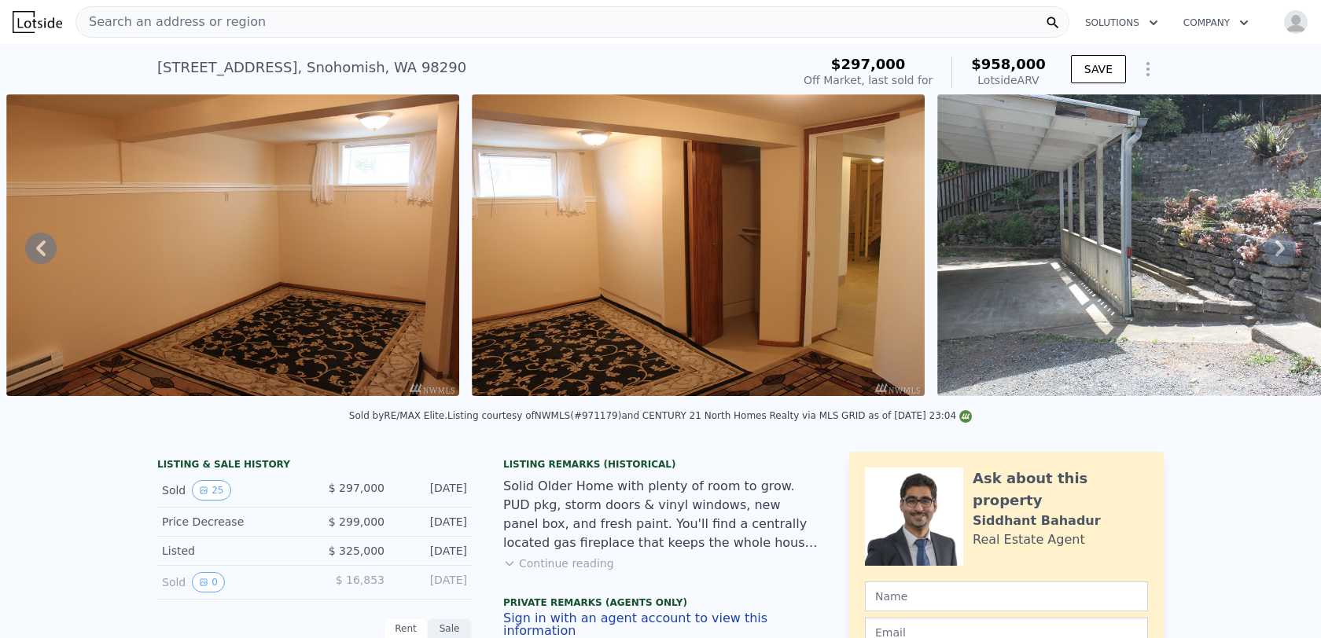
click at [1273, 244] on icon at bounding box center [1279, 248] width 31 height 31
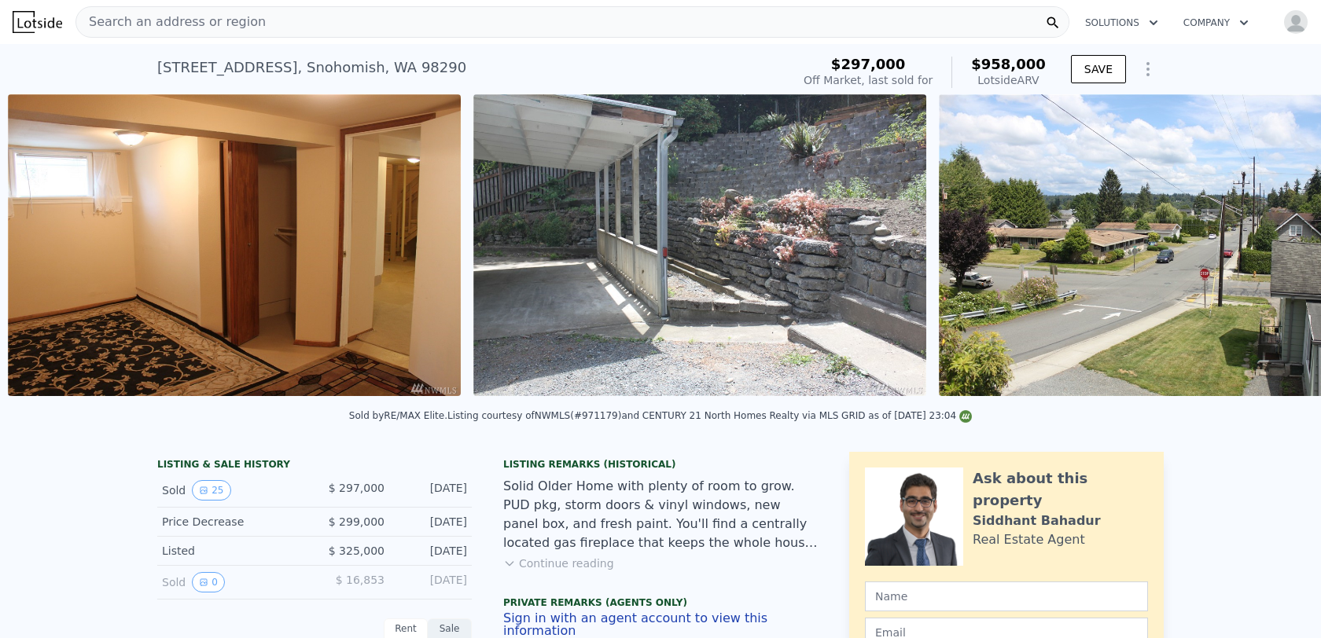
scroll to position [0, 9561]
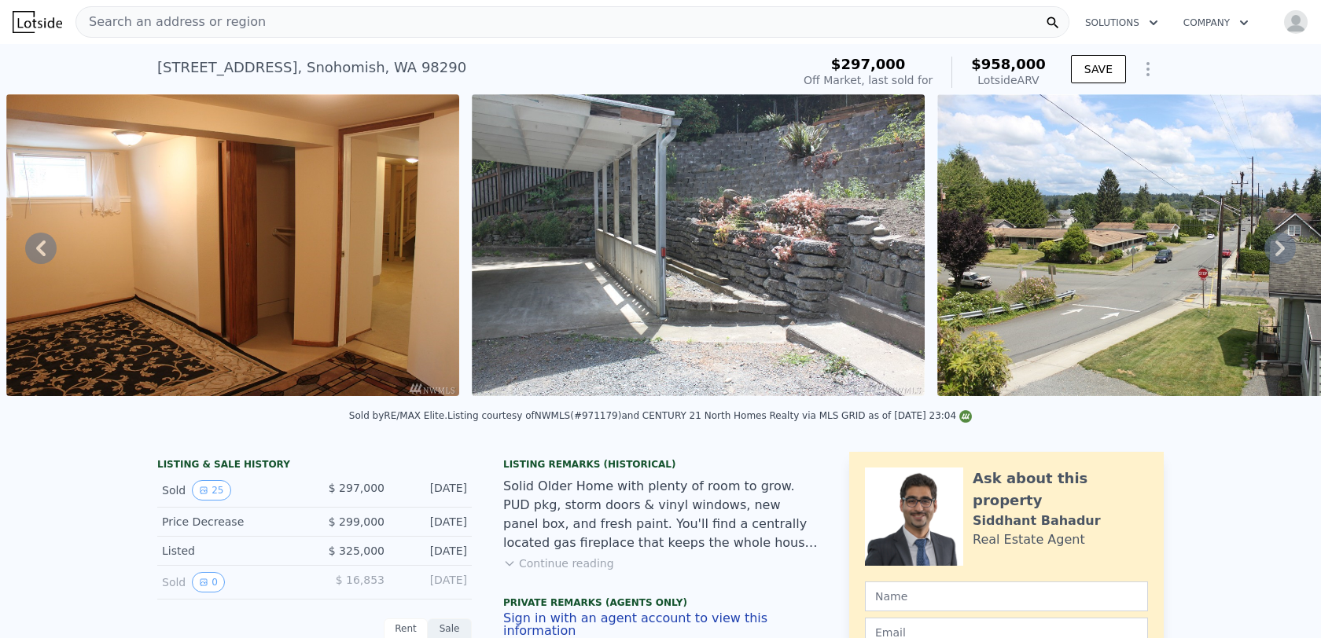
click at [1273, 244] on icon at bounding box center [1279, 248] width 31 height 31
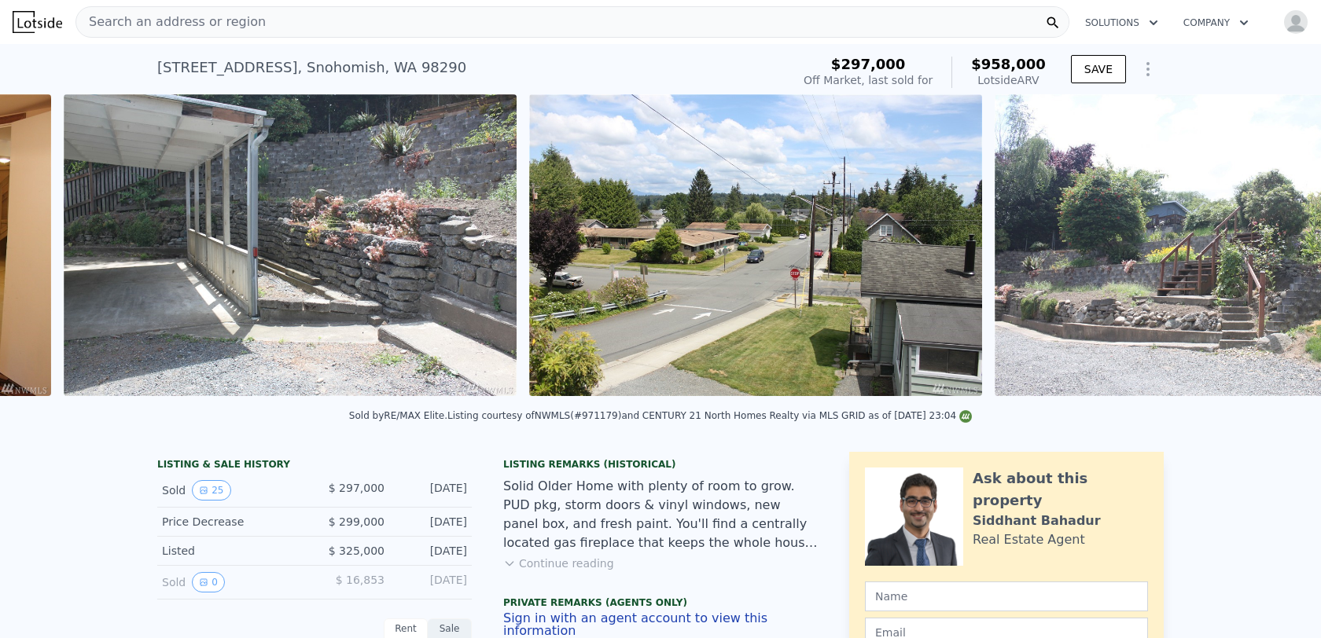
scroll to position [0, 10026]
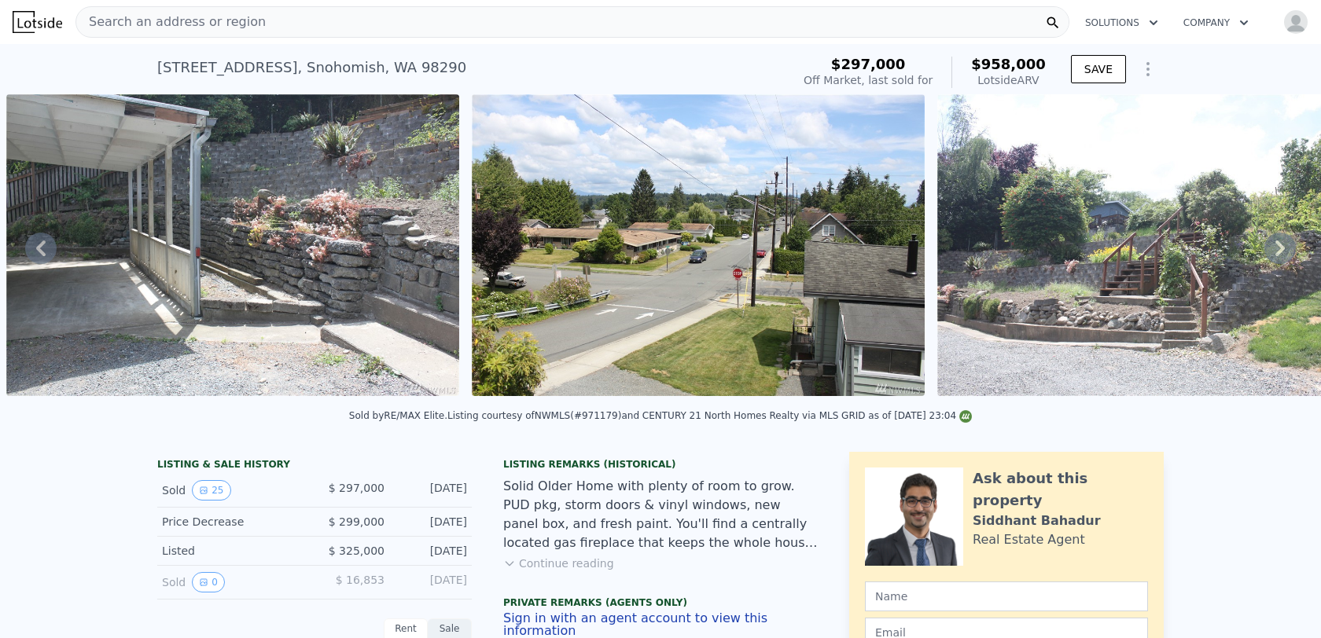
click at [1273, 244] on icon at bounding box center [1279, 248] width 31 height 31
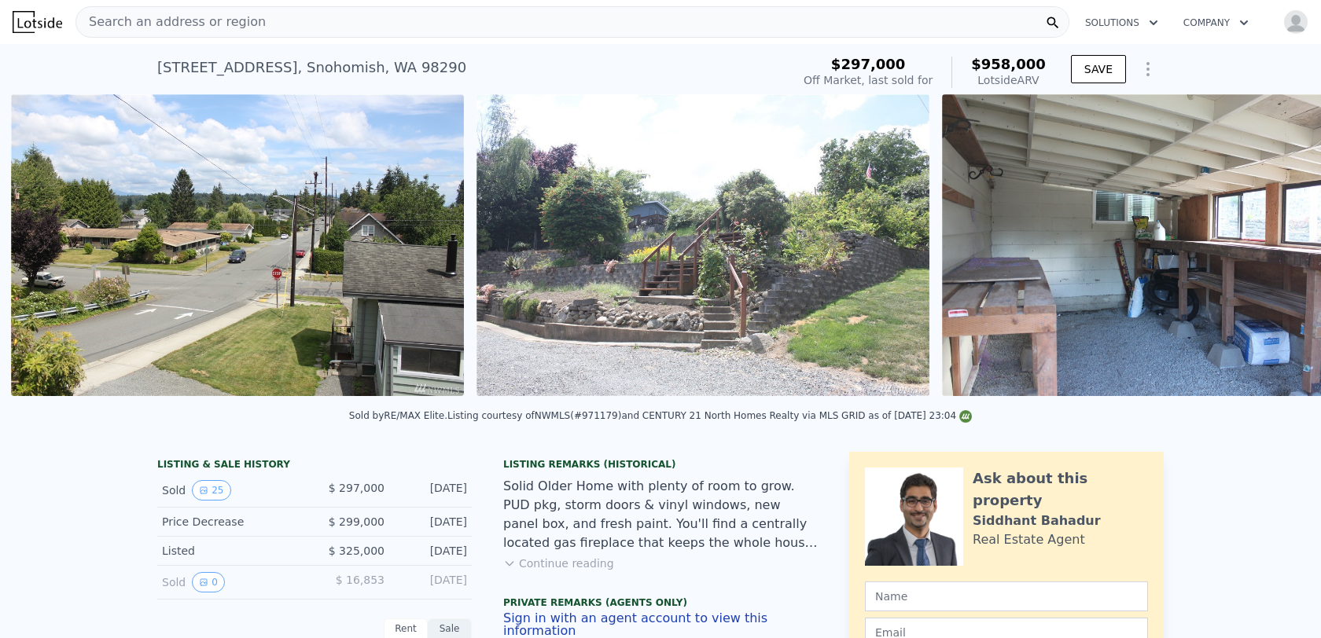
scroll to position [0, 10492]
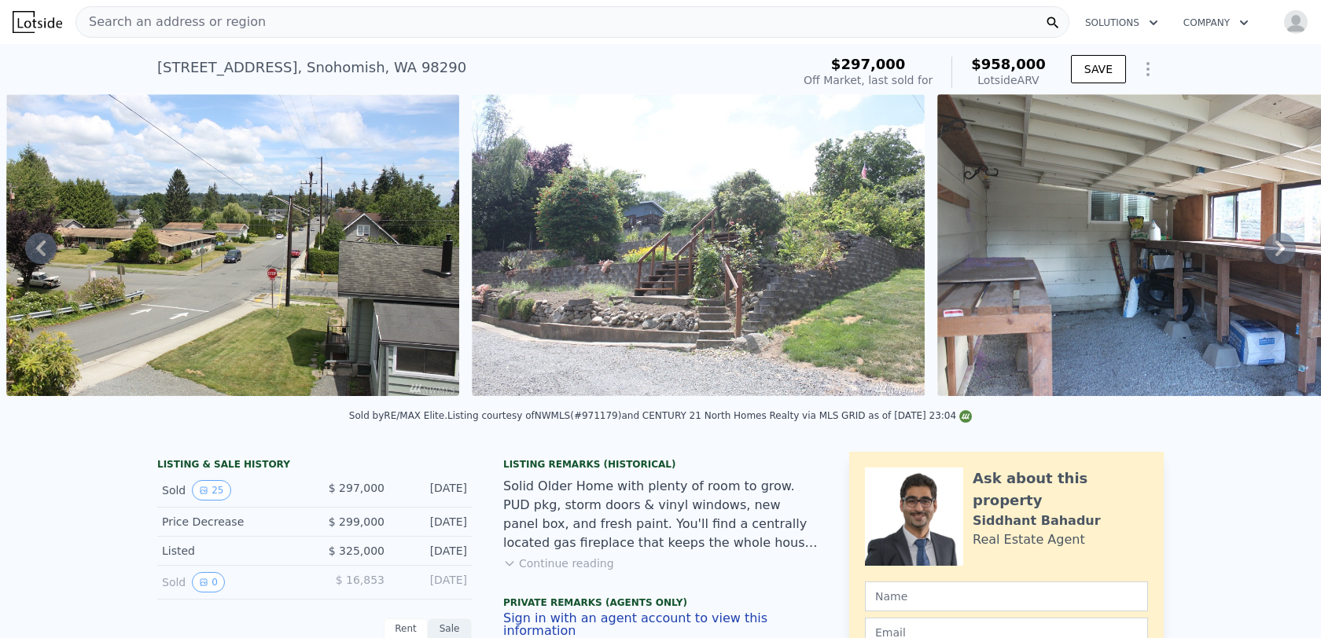
click at [1273, 244] on icon at bounding box center [1279, 248] width 31 height 31
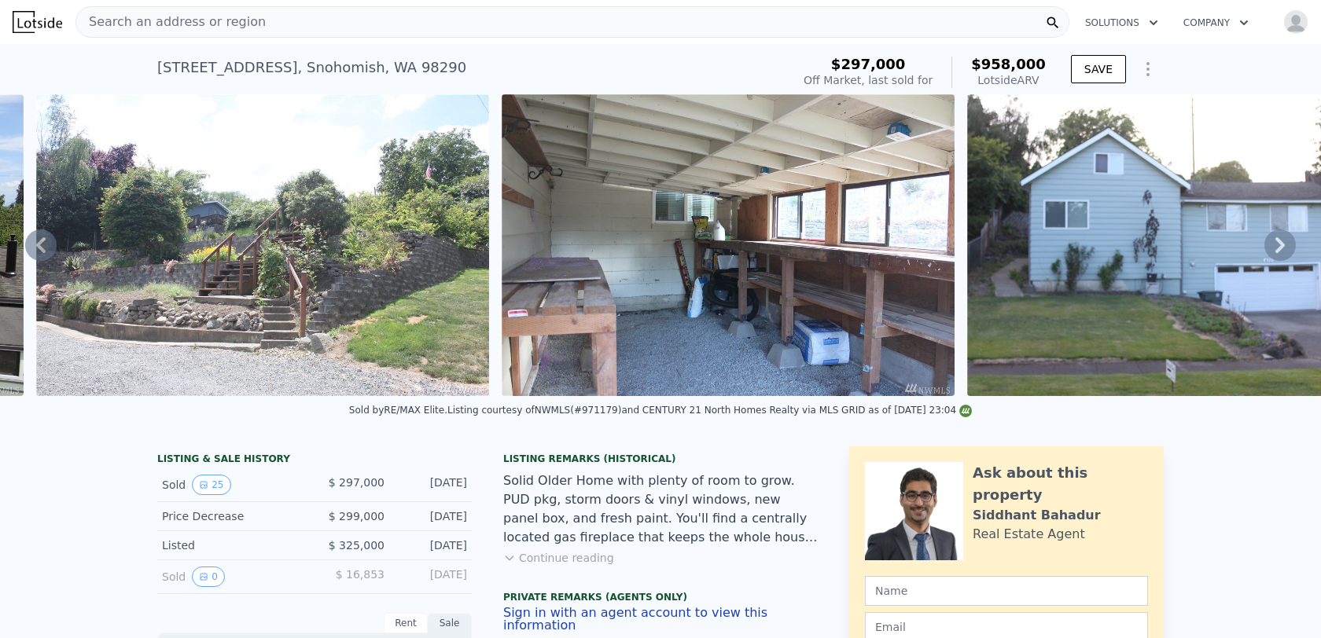
click at [1273, 244] on icon at bounding box center [1279, 245] width 31 height 31
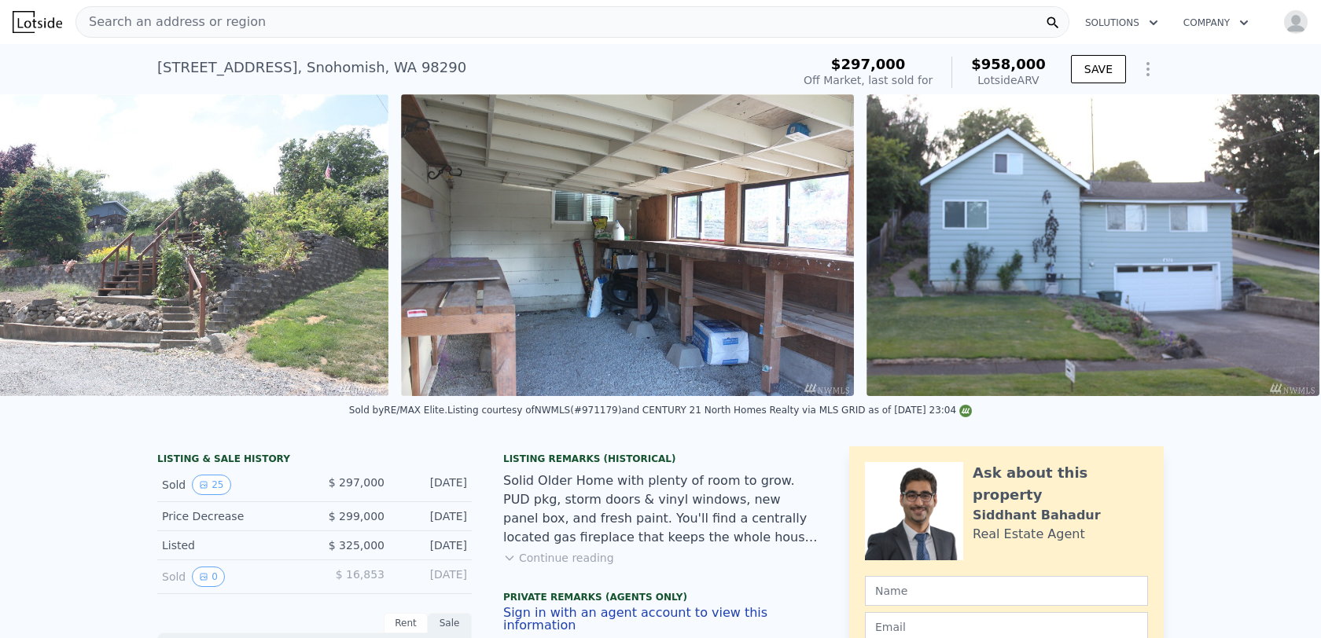
scroll to position [0, 11032]
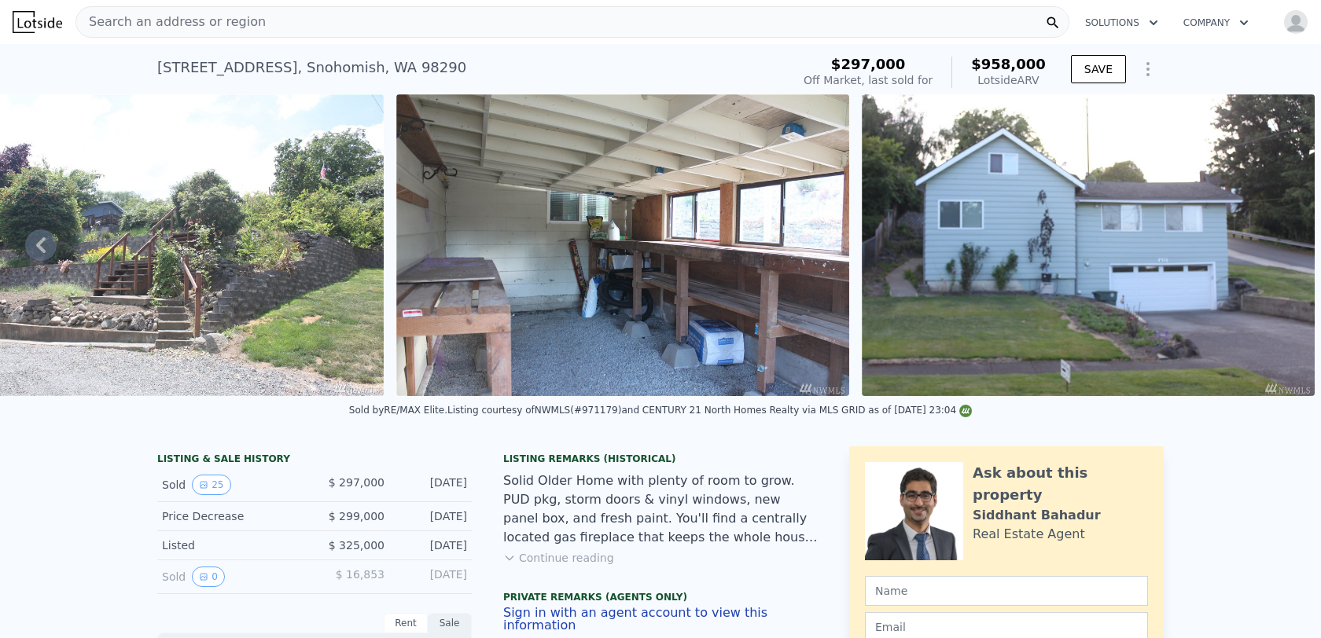
click at [1274, 244] on img at bounding box center [1088, 245] width 453 height 302
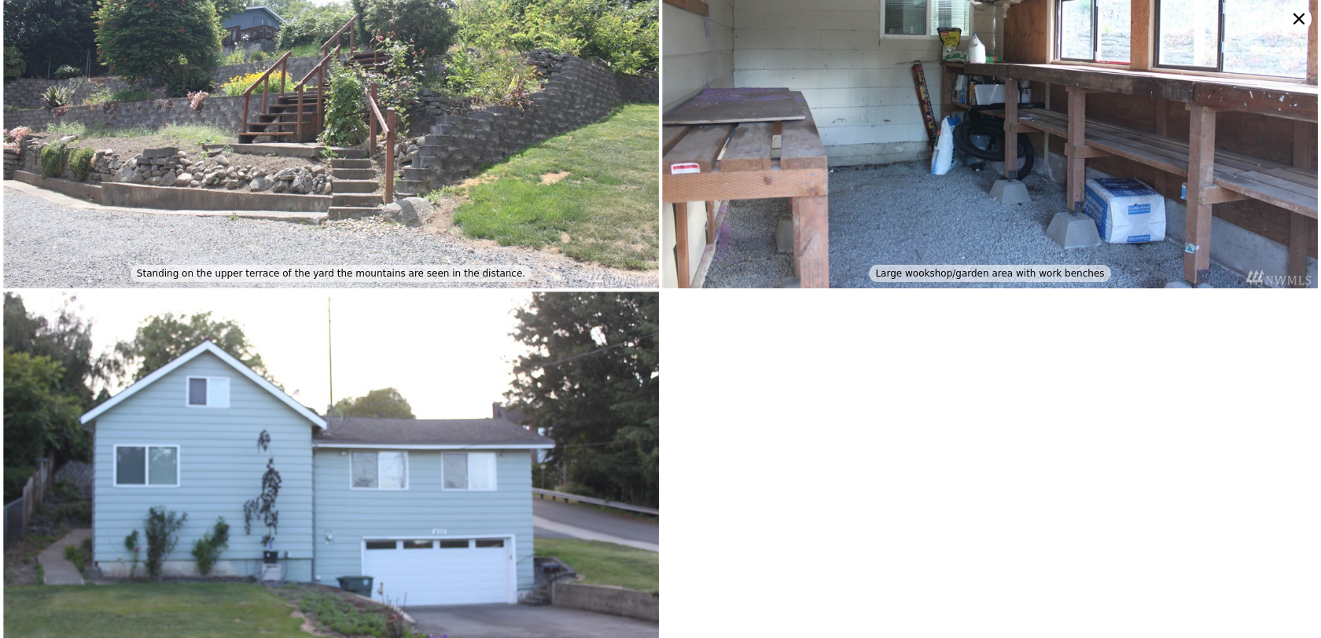
scroll to position [5081, 0]
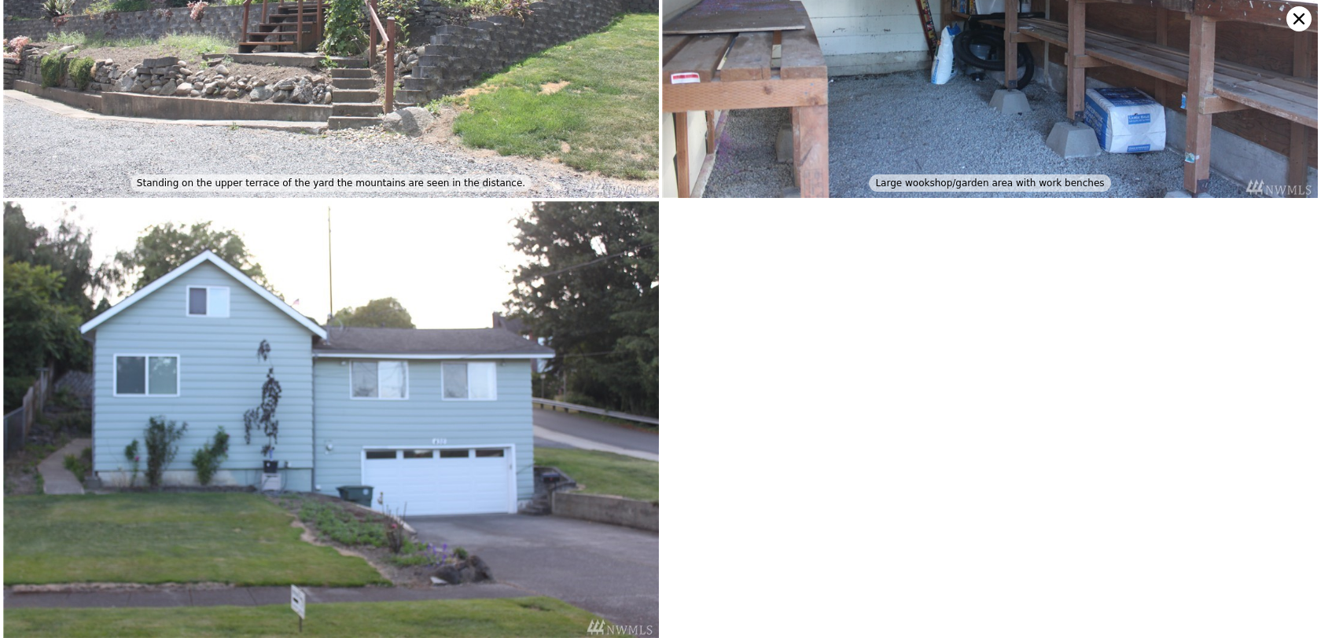
click at [1303, 10] on icon at bounding box center [1298, 18] width 25 height 25
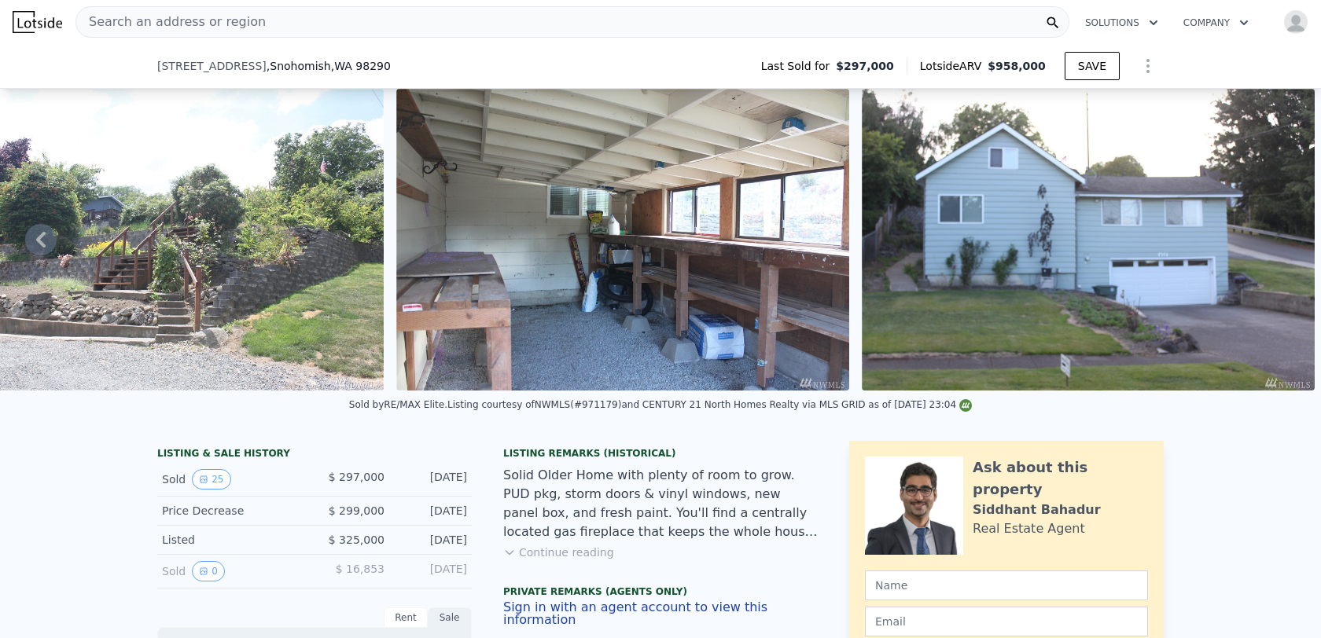
scroll to position [207, 0]
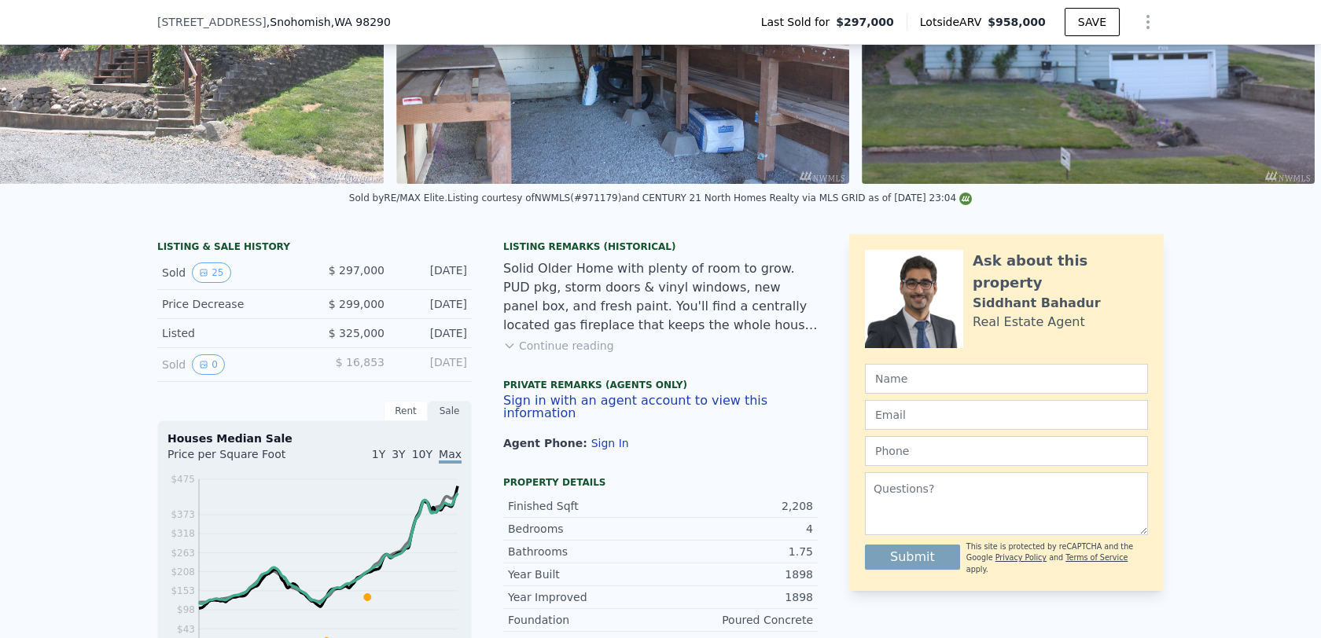
click at [573, 339] on button "Continue reading" at bounding box center [558, 346] width 111 height 16
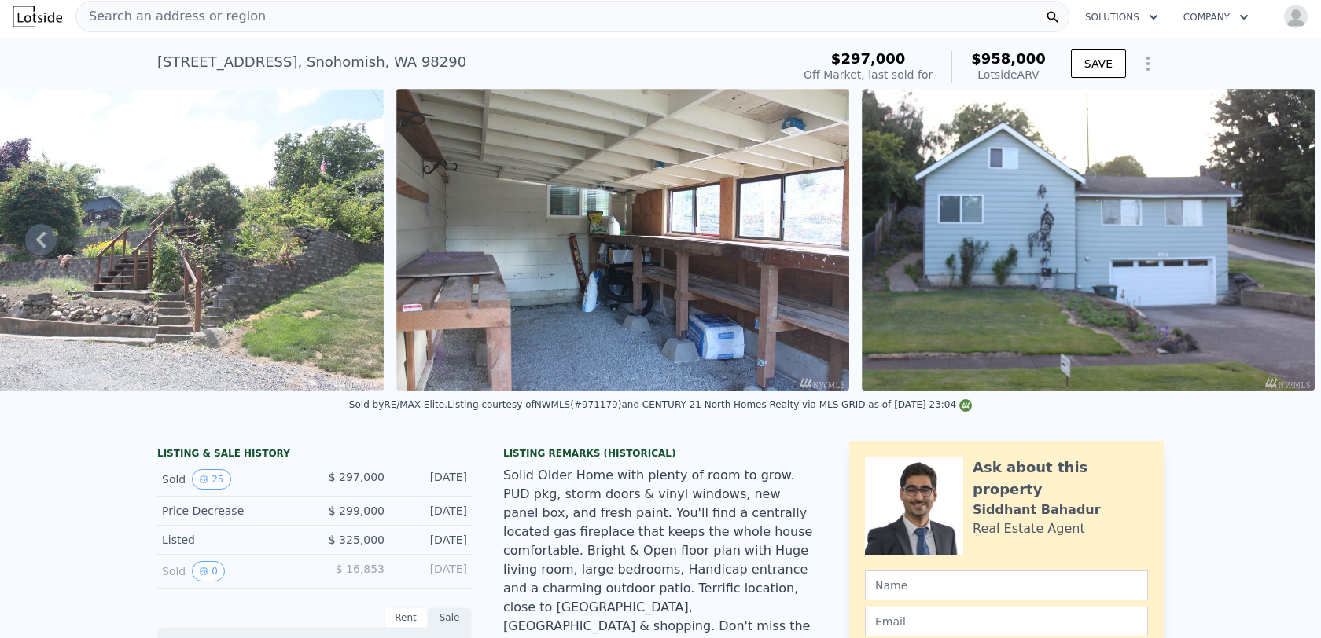
scroll to position [0, 0]
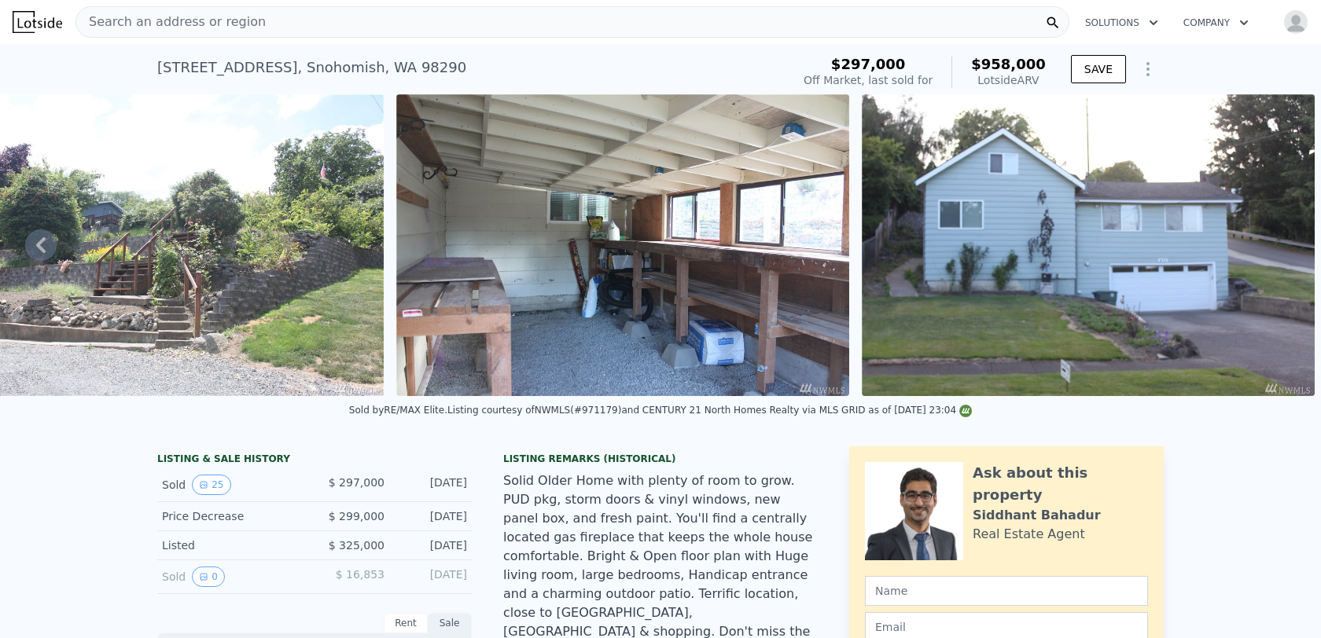
click at [1296, 23] on img "button" at bounding box center [1295, 21] width 25 height 25
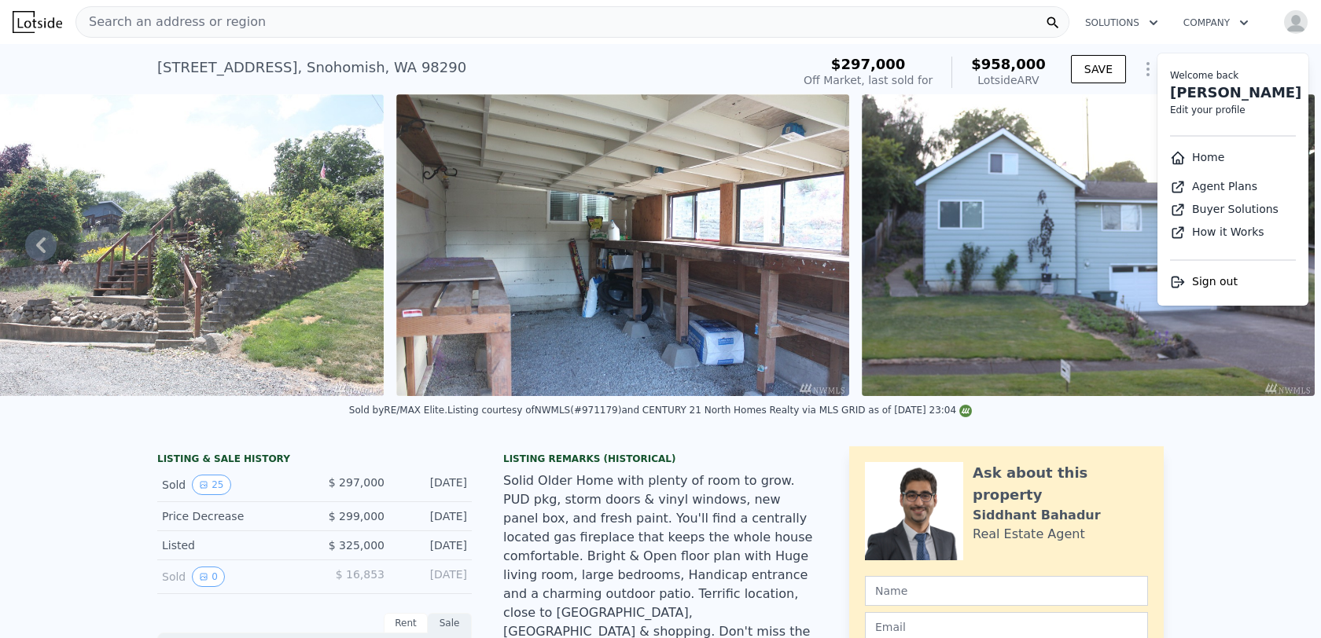
click at [613, 519] on div "Solid Older Home with plenty of room to grow. PUD pkg, storm doors & vinyl wind…" at bounding box center [660, 585] width 314 height 226
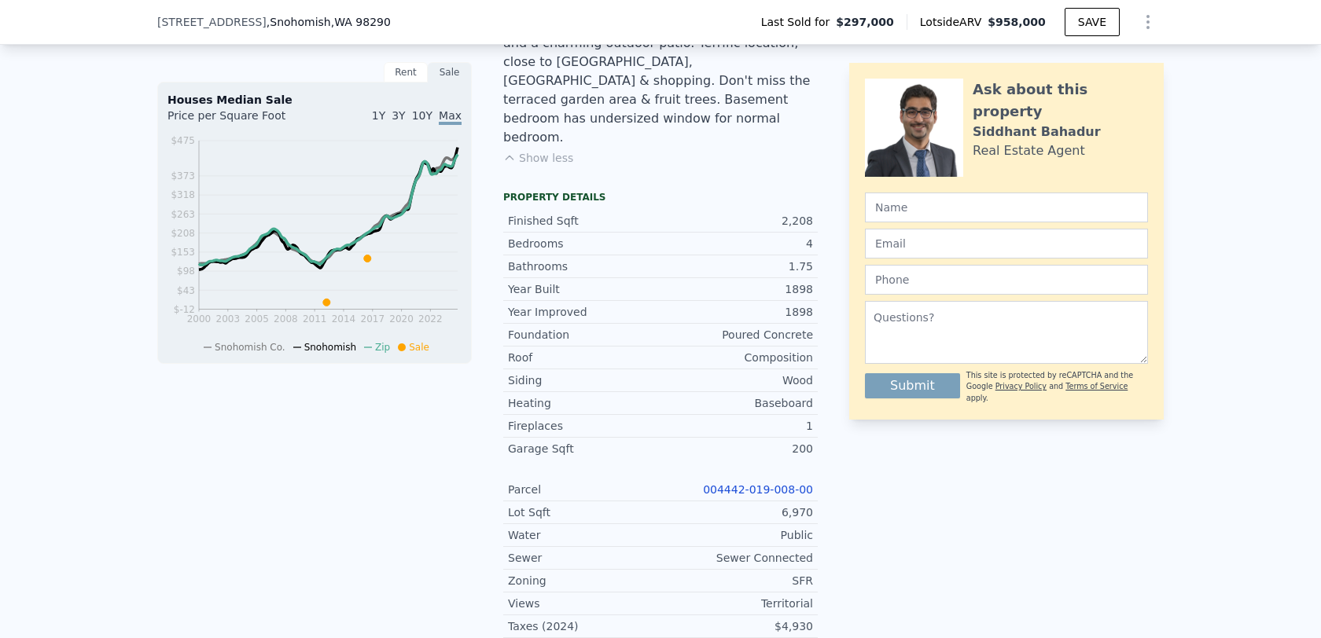
scroll to position [615, 0]
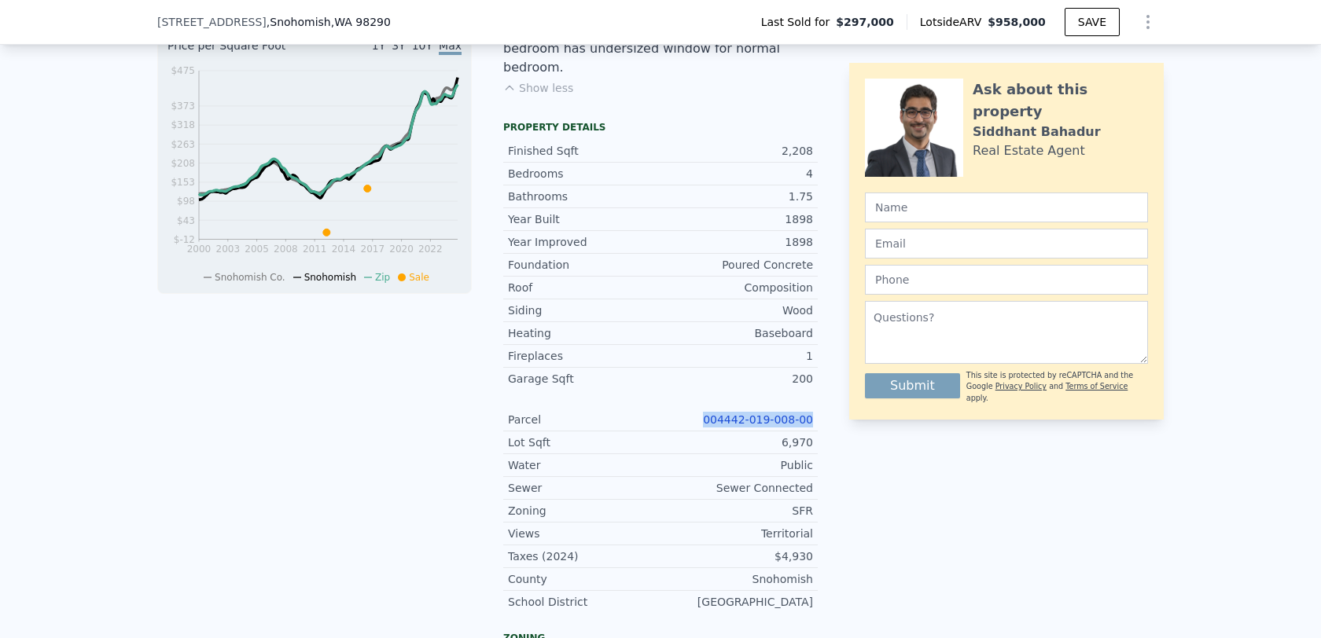
copy link "004442-019-008-00"
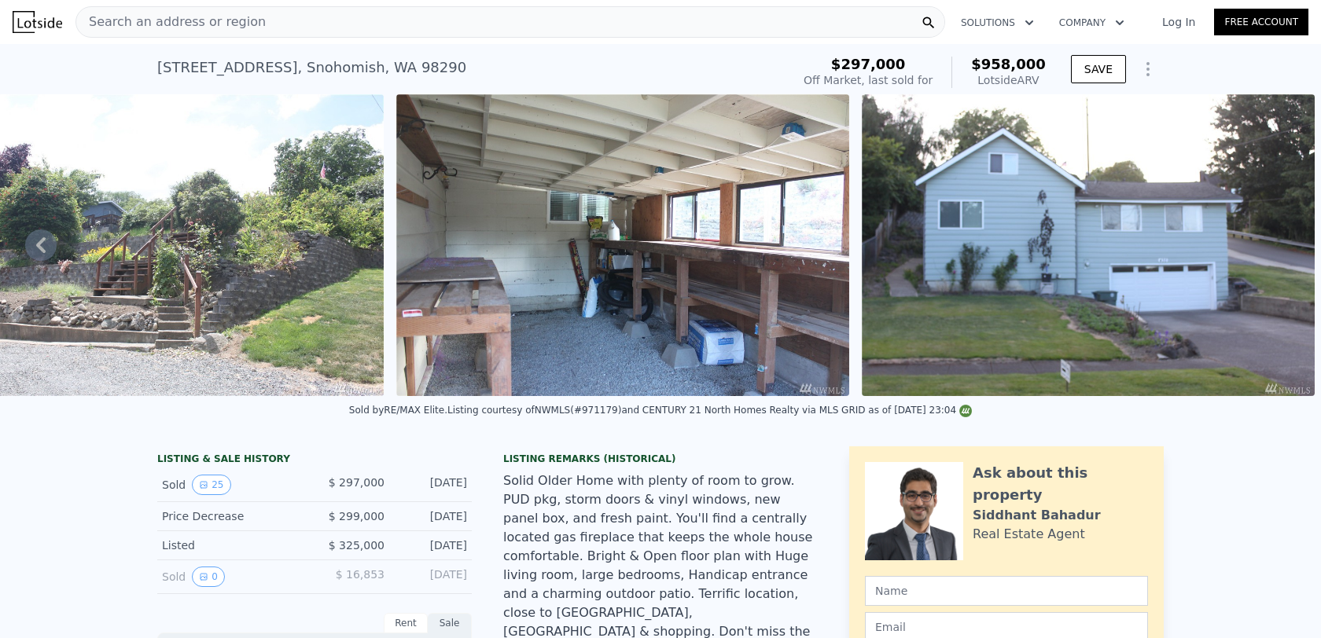
click at [244, 225] on img at bounding box center [157, 245] width 453 height 302
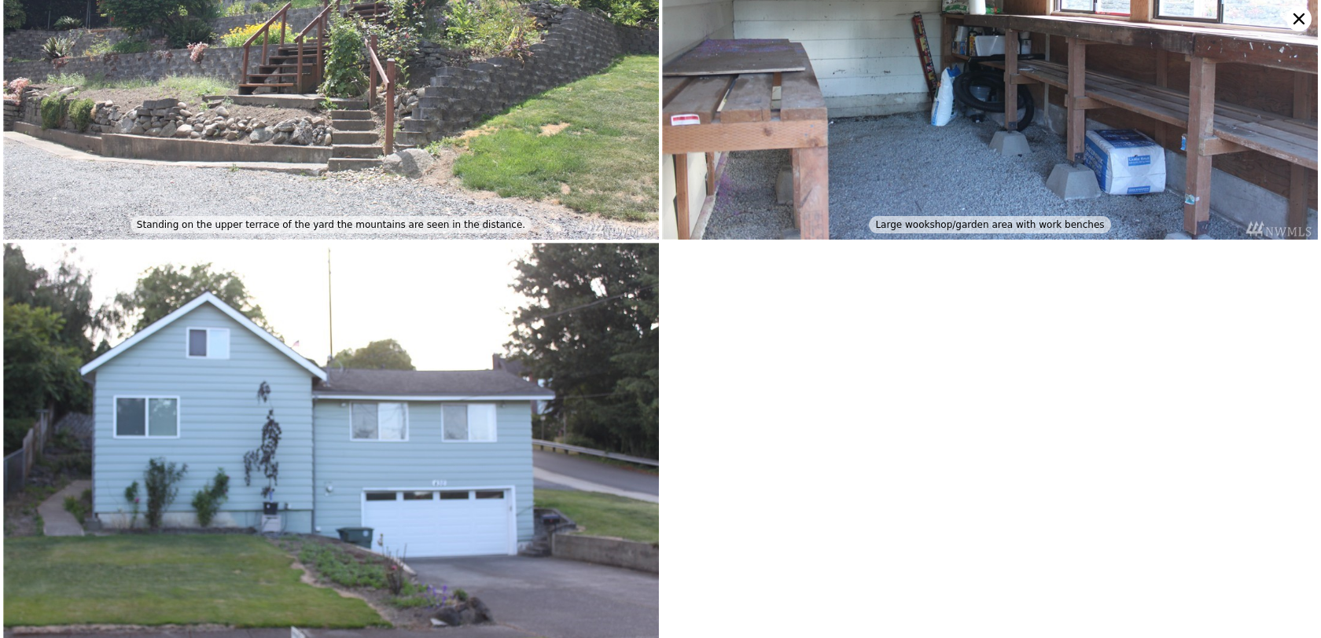
scroll to position [5081, 0]
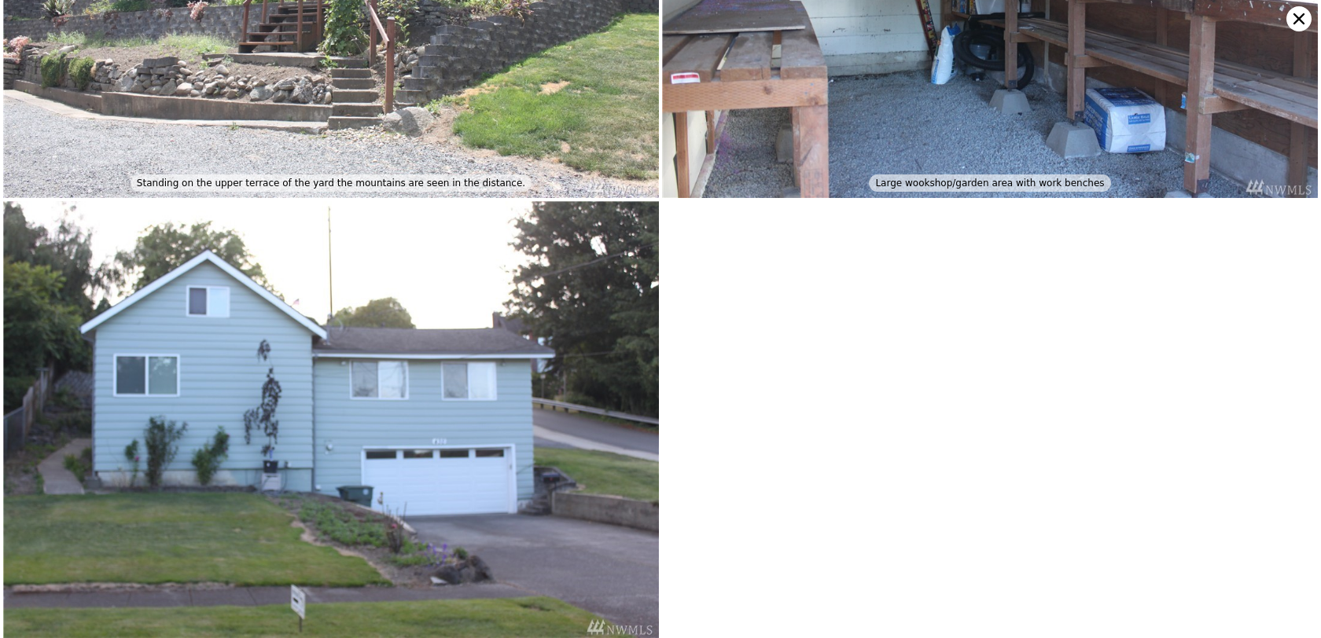
click at [1302, 16] on icon at bounding box center [1298, 18] width 11 height 11
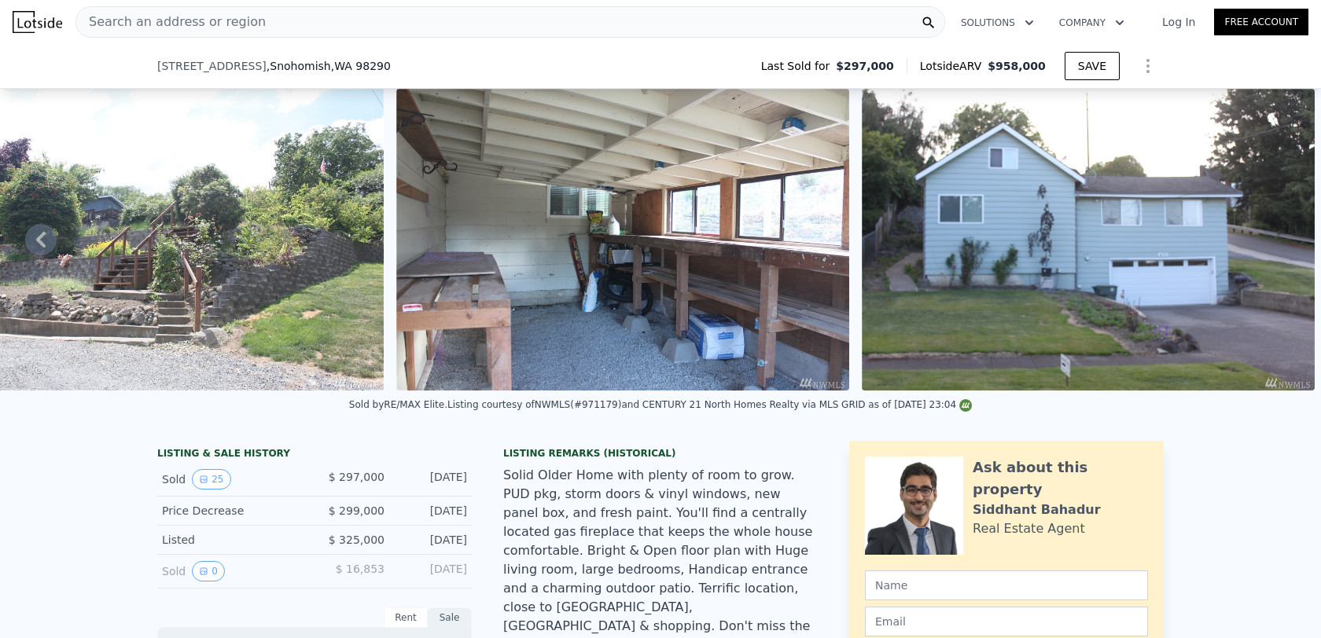
scroll to position [434, 0]
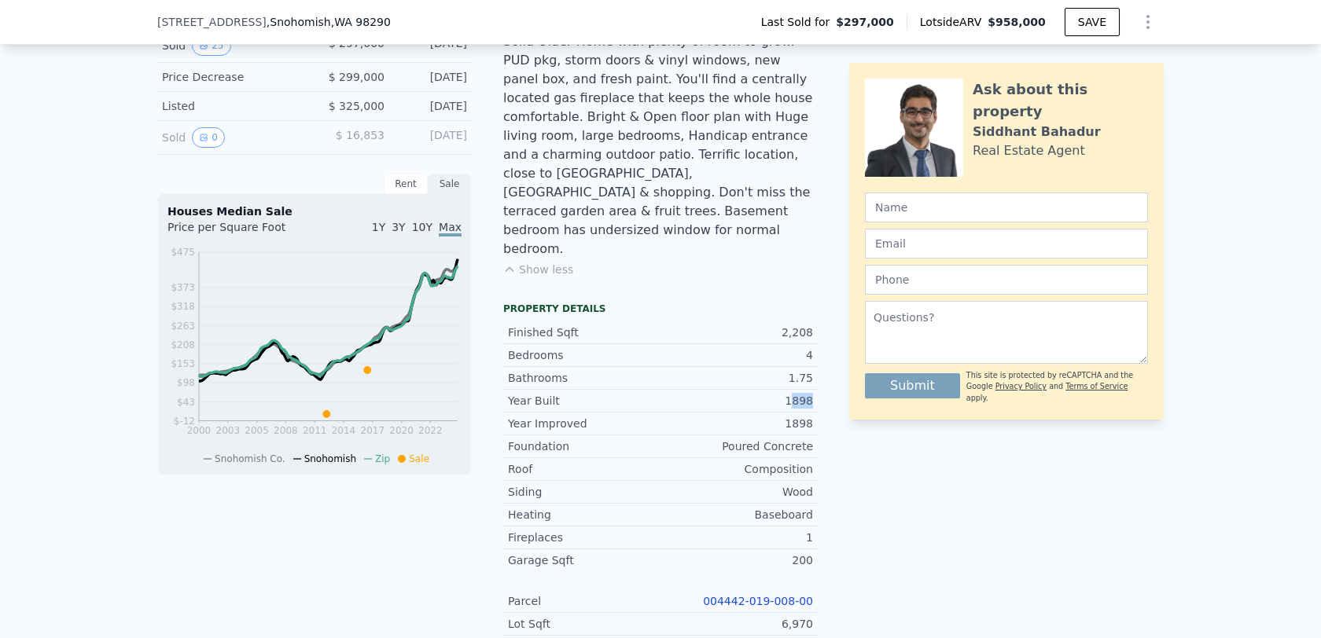
drag, startPoint x: 791, startPoint y: 365, endPoint x: 818, endPoint y: 365, distance: 27.5
click at [818, 365] on div "LISTING & SALE HISTORY Sold 25 $ 297,000 [DATE] Price Decrease $ 299,000 [DATE]…" at bounding box center [660, 484] width 1006 height 954
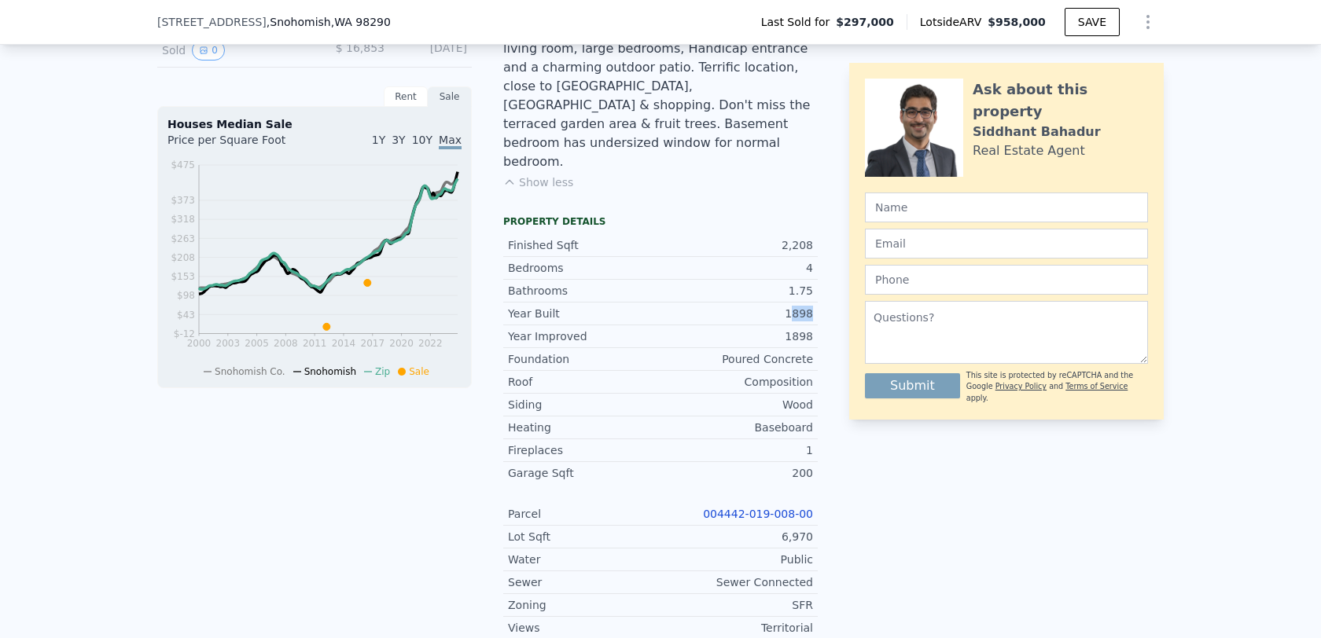
scroll to position [527, 0]
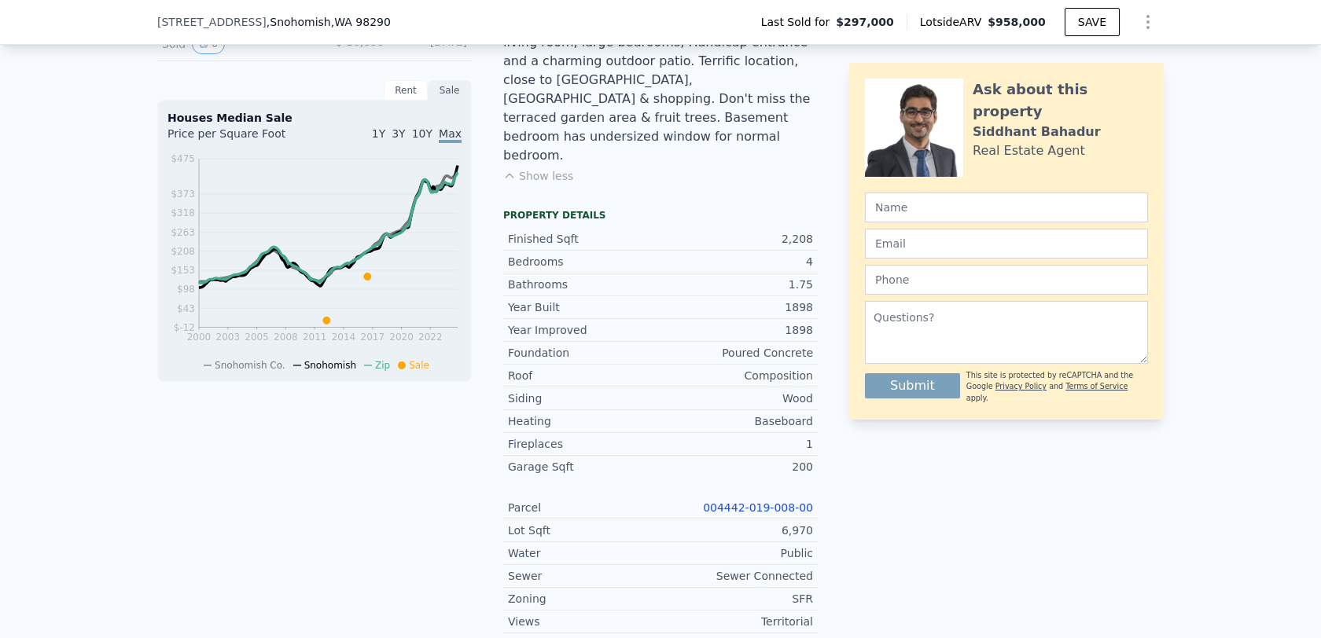
click at [844, 262] on div "LISTING & SALE HISTORY Sold 25 $ 297,000 [DATE] Price Decrease $ 299,000 [DATE]…" at bounding box center [660, 391] width 1006 height 954
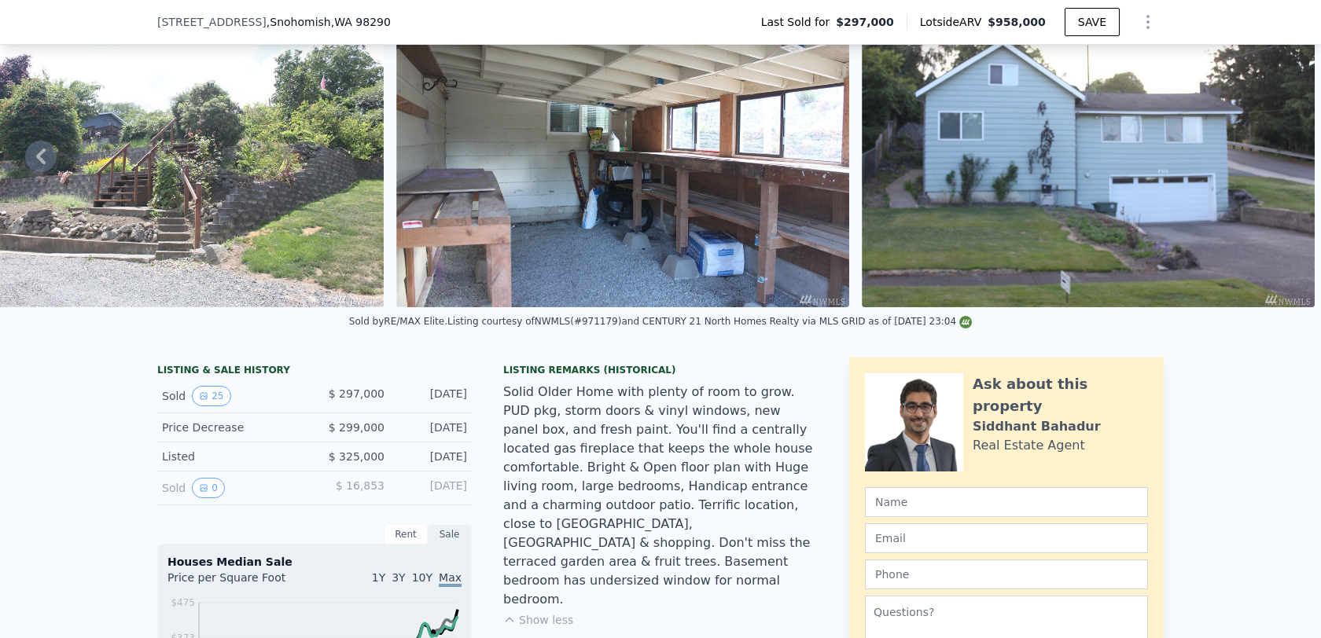
scroll to position [85, 0]
